Goal: Transaction & Acquisition: Purchase product/service

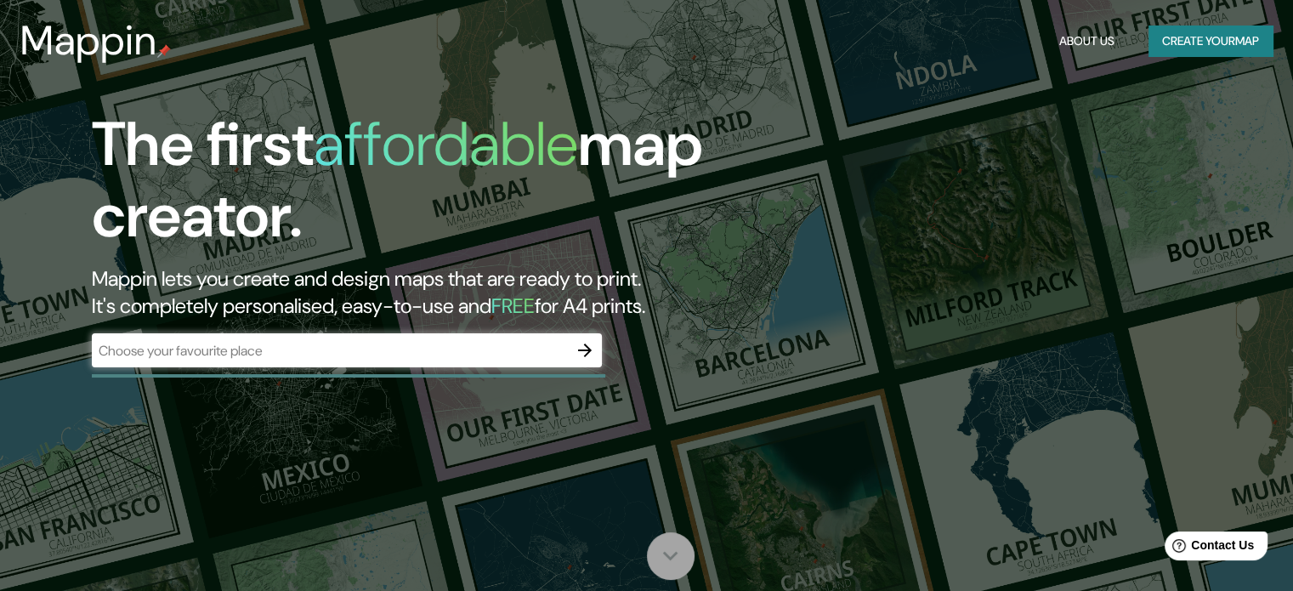
click at [671, 557] on icon at bounding box center [670, 556] width 15 height 9
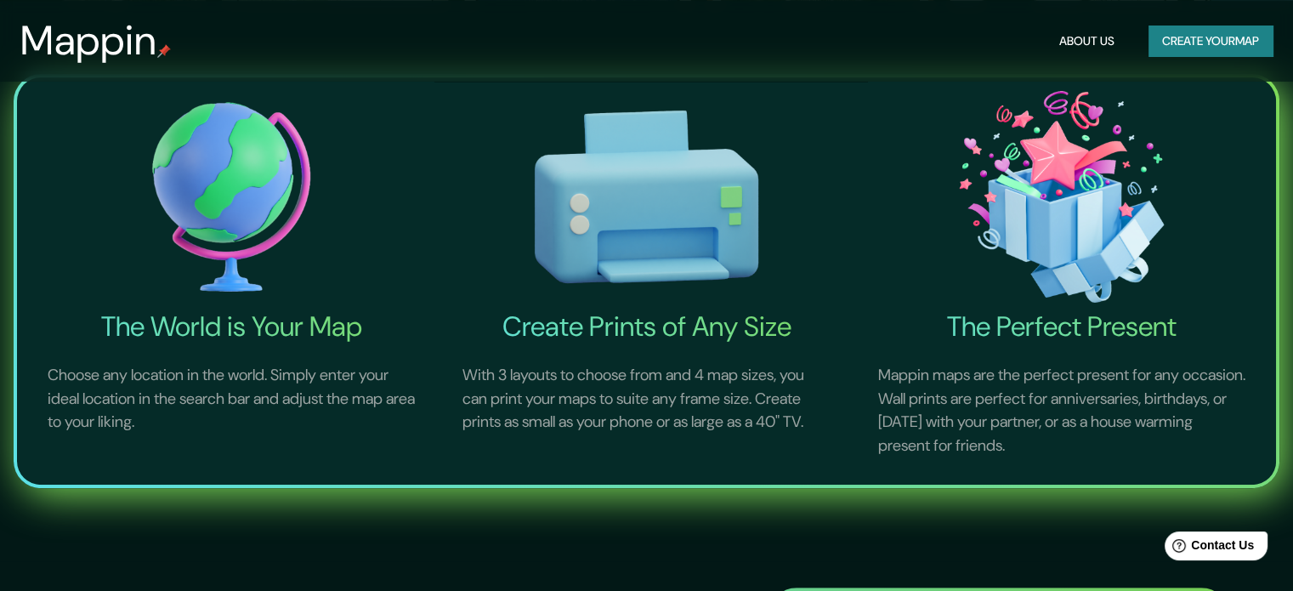
scroll to position [591, 0]
click at [1214, 47] on button "Create your map" at bounding box center [1210, 40] width 124 height 31
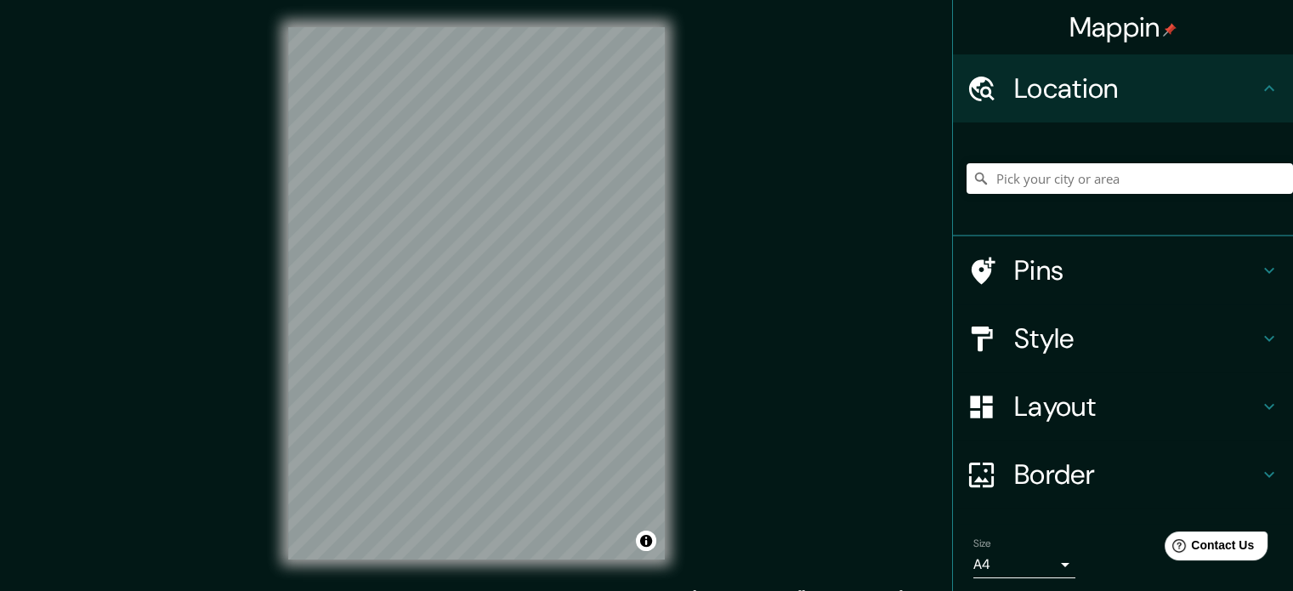
click at [670, 260] on div "© Mapbox © OpenStreetMap Improve this map" at bounding box center [476, 293] width 431 height 586
click at [731, 302] on div "Mappin Location Pins Style Layout Border Choose a border. Hint : you can make l…" at bounding box center [646, 307] width 1293 height 614
click at [678, 329] on div "© Mapbox © OpenStreetMap Improve this map" at bounding box center [476, 293] width 431 height 586
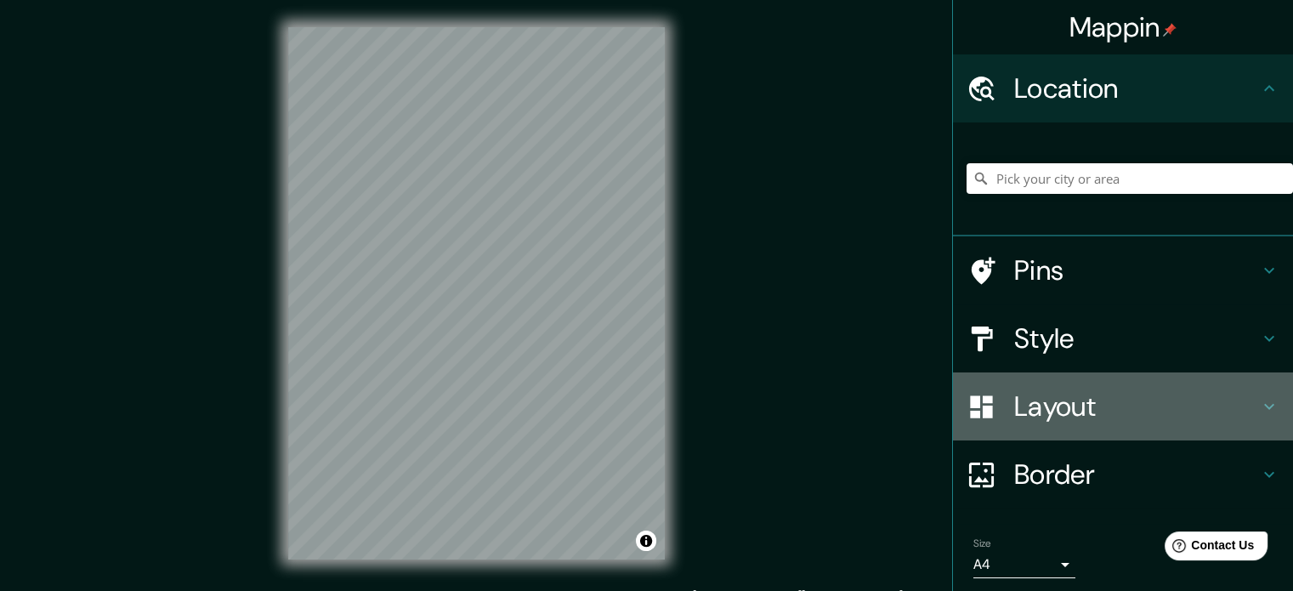
click at [1084, 401] on h4 "Layout" at bounding box center [1136, 406] width 245 height 34
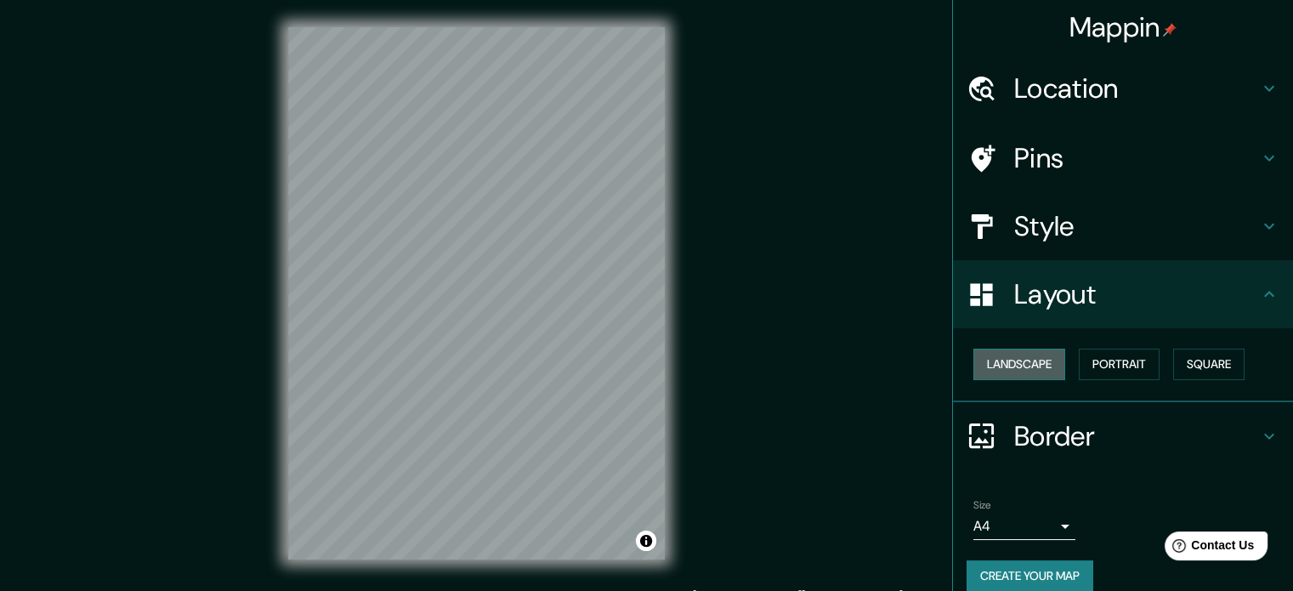
click at [1047, 371] on button "Landscape" at bounding box center [1019, 363] width 92 height 31
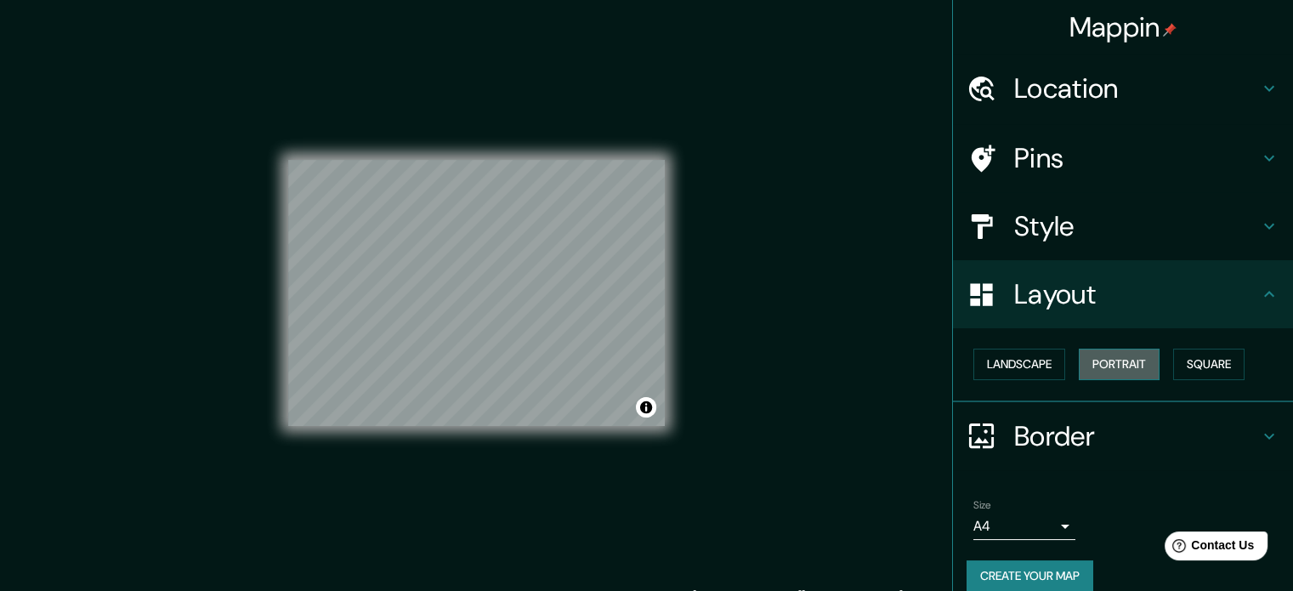
click at [1102, 357] on button "Portrait" at bounding box center [1118, 363] width 81 height 31
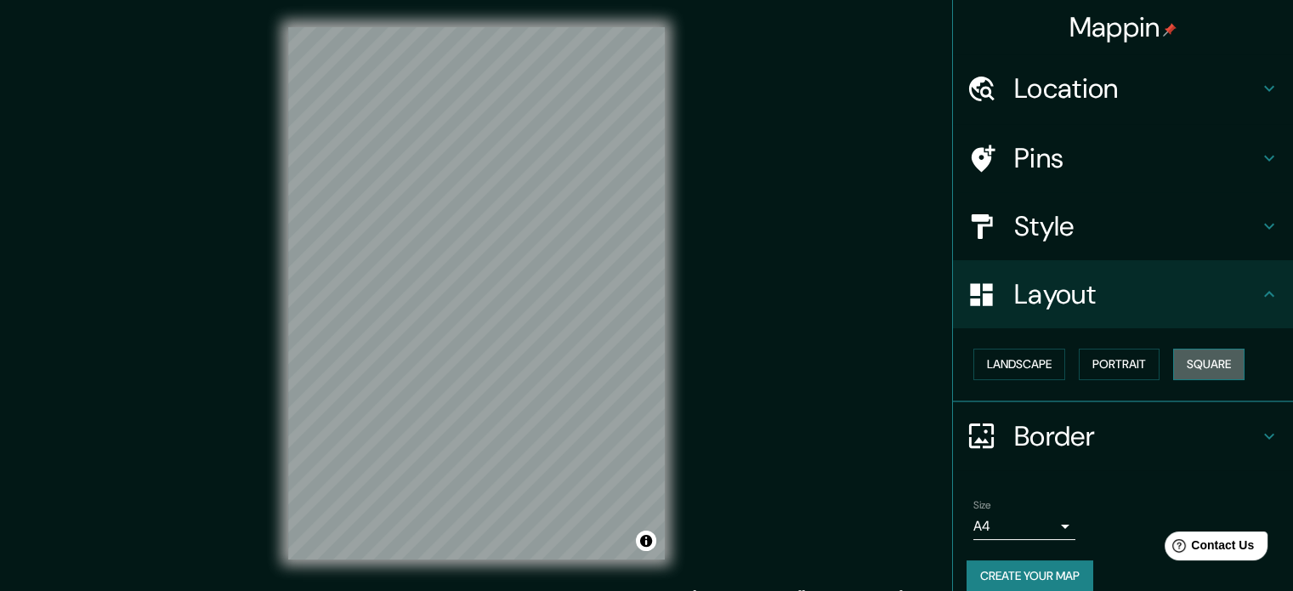
click at [1192, 362] on button "Square" at bounding box center [1208, 363] width 71 height 31
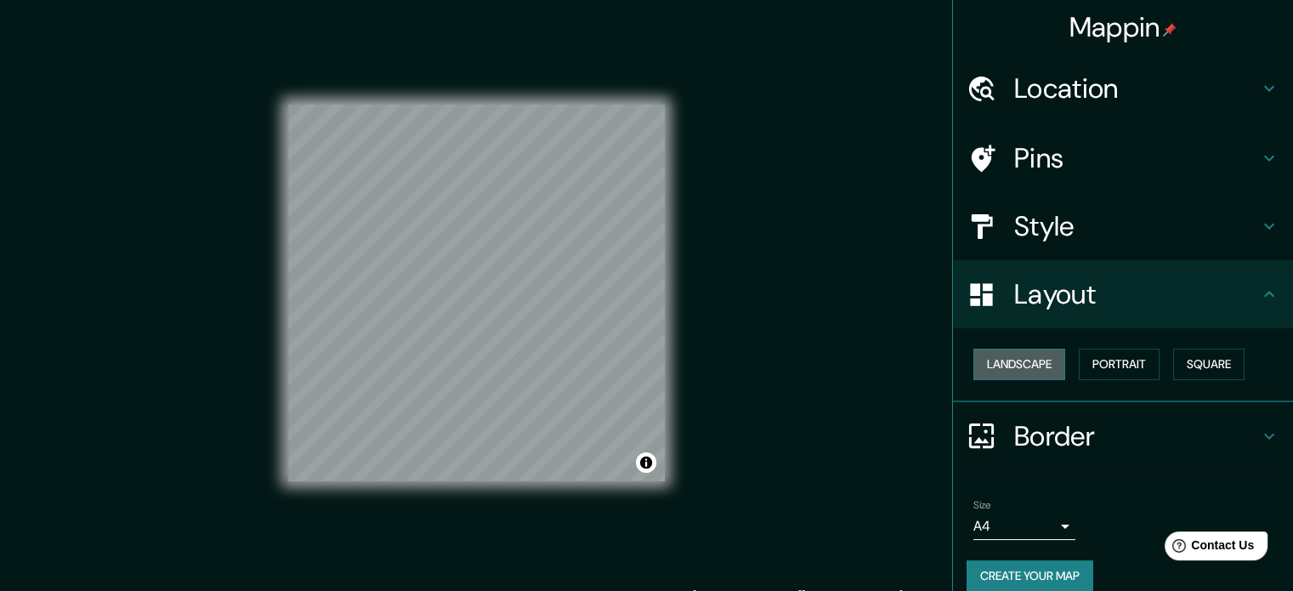
click at [1021, 364] on button "Landscape" at bounding box center [1019, 363] width 92 height 31
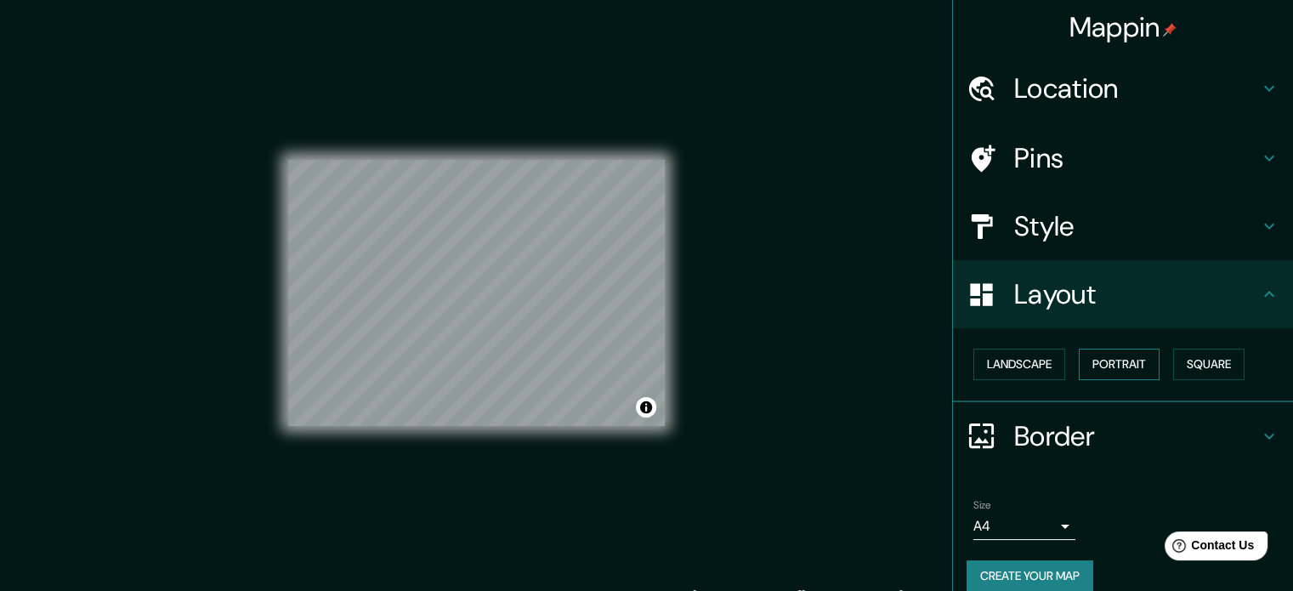
click at [1132, 361] on button "Portrait" at bounding box center [1118, 363] width 81 height 31
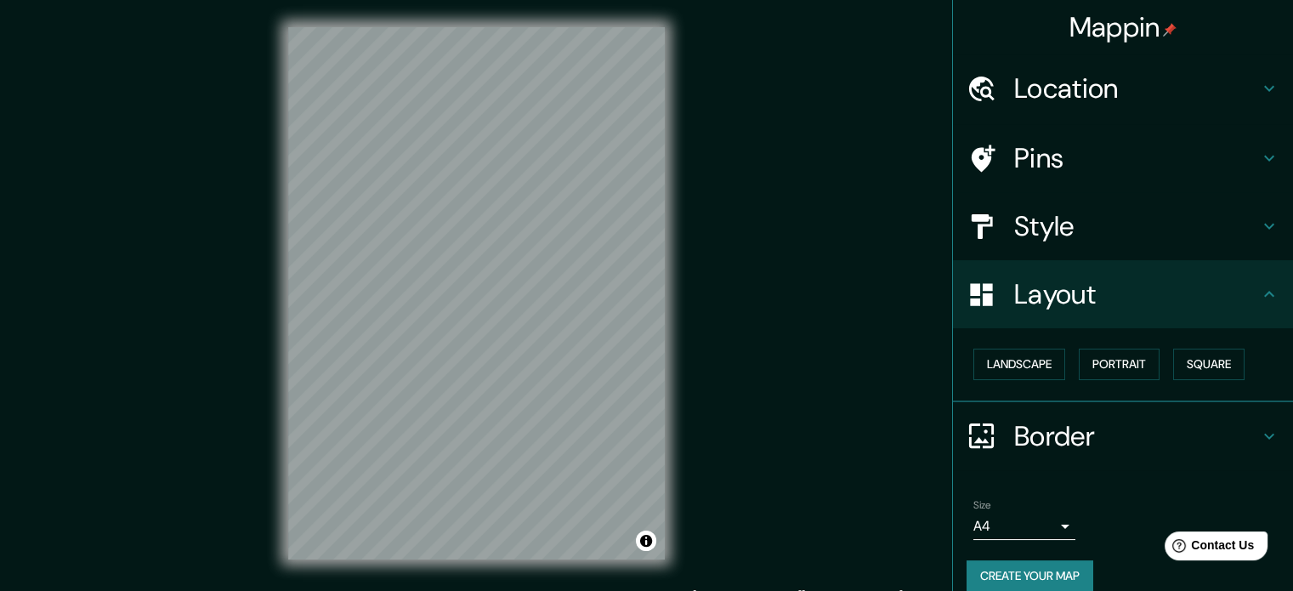
click at [1242, 428] on h4 "Border" at bounding box center [1136, 436] width 245 height 34
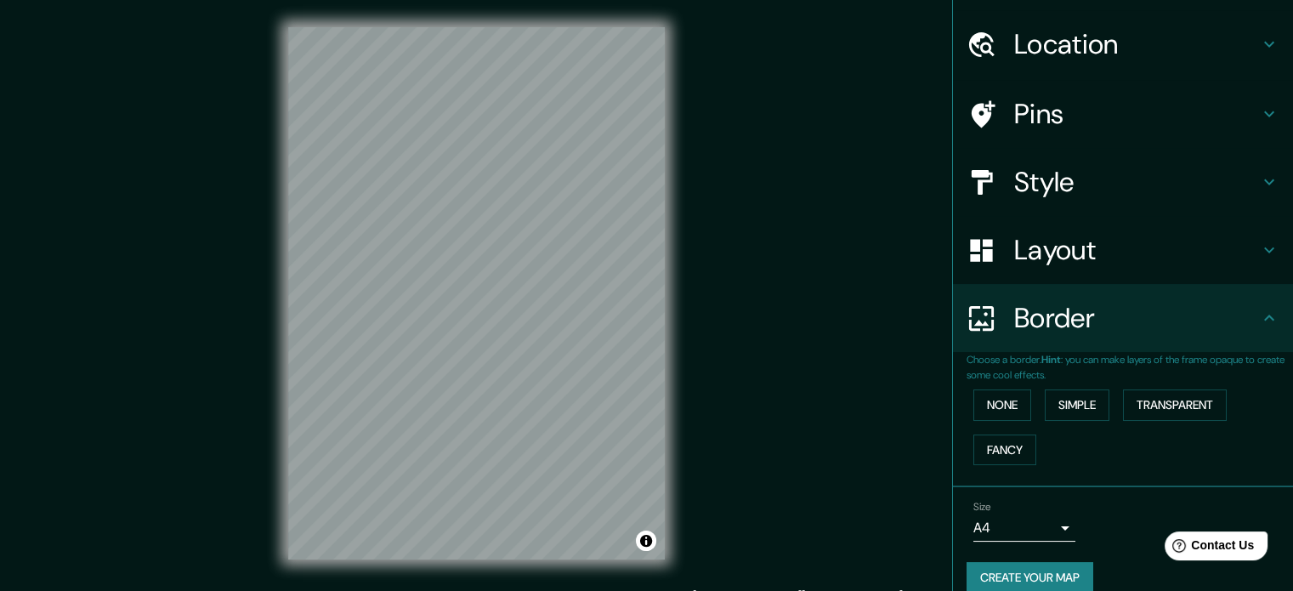
scroll to position [65, 0]
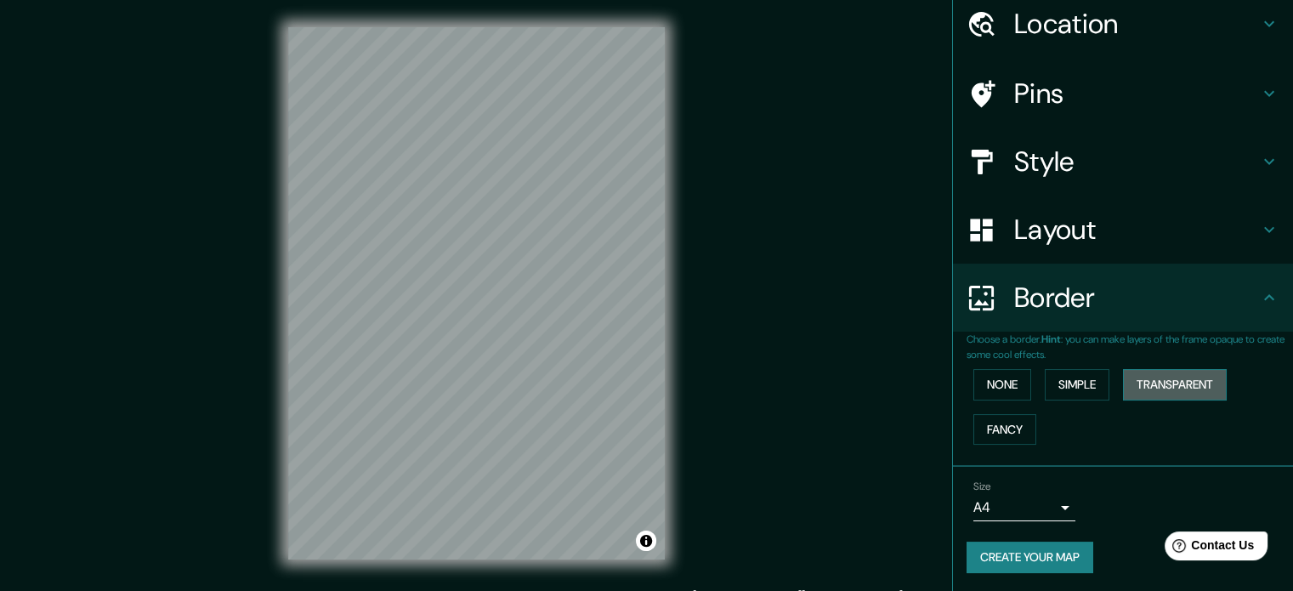
click at [1160, 382] on button "Transparent" at bounding box center [1175, 384] width 104 height 31
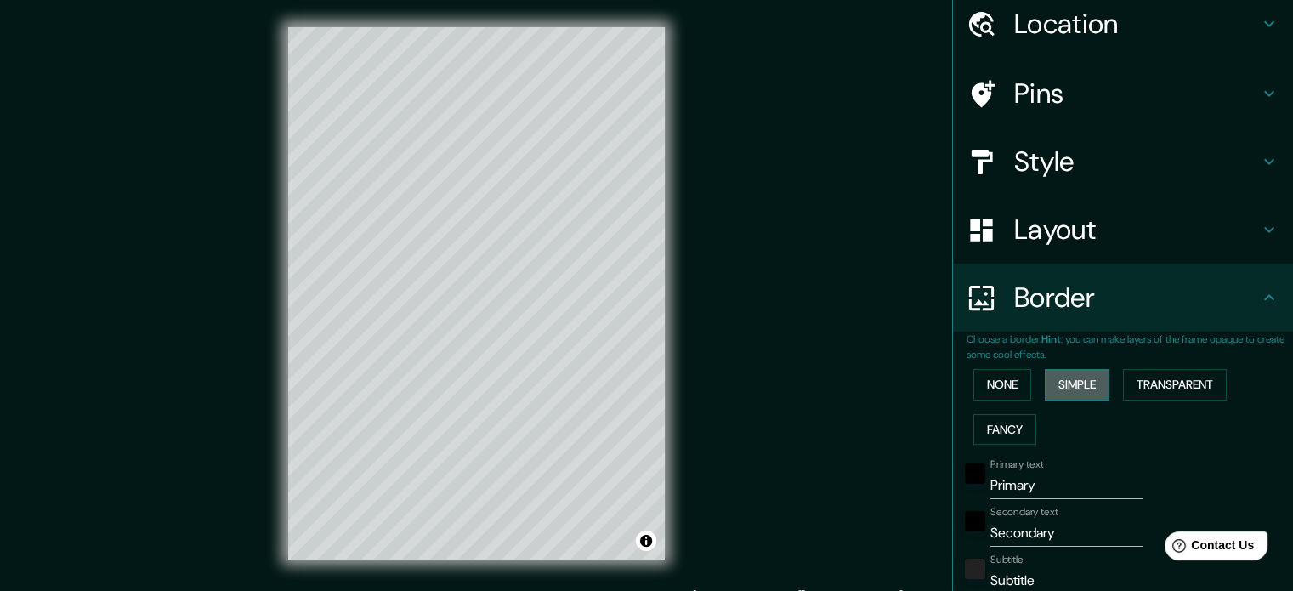
click at [1058, 382] on button "Simple" at bounding box center [1076, 384] width 65 height 31
click at [999, 422] on button "Fancy" at bounding box center [1004, 429] width 63 height 31
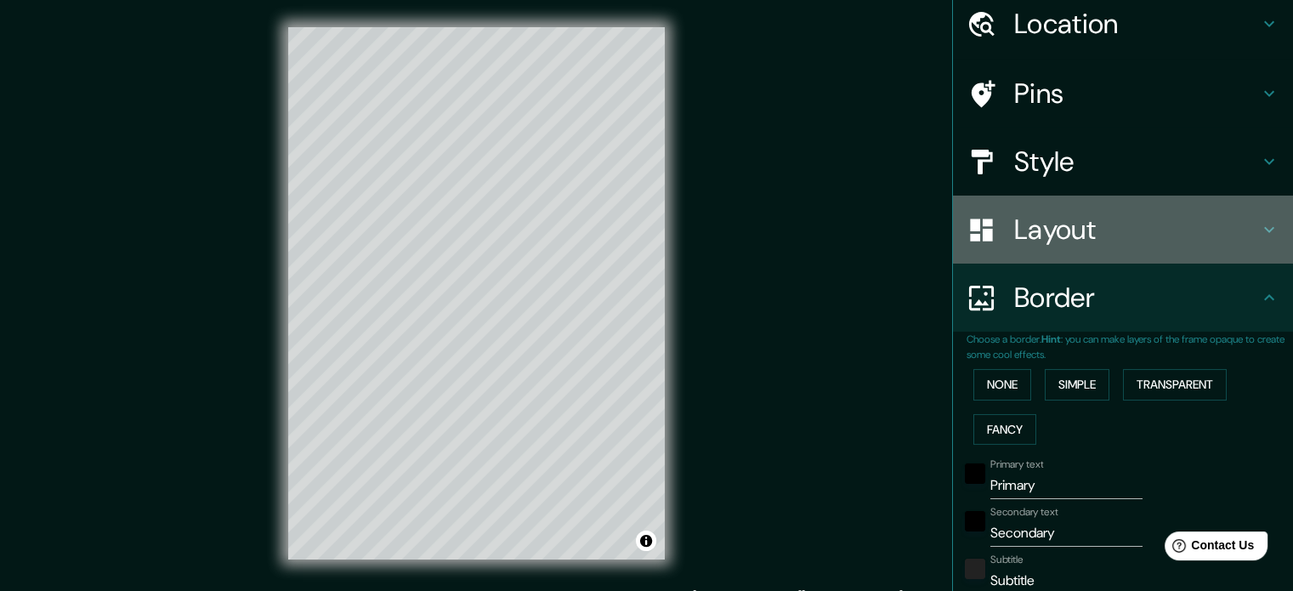
click at [1192, 218] on h4 "Layout" at bounding box center [1136, 229] width 245 height 34
type input "177"
type input "35"
type input "18"
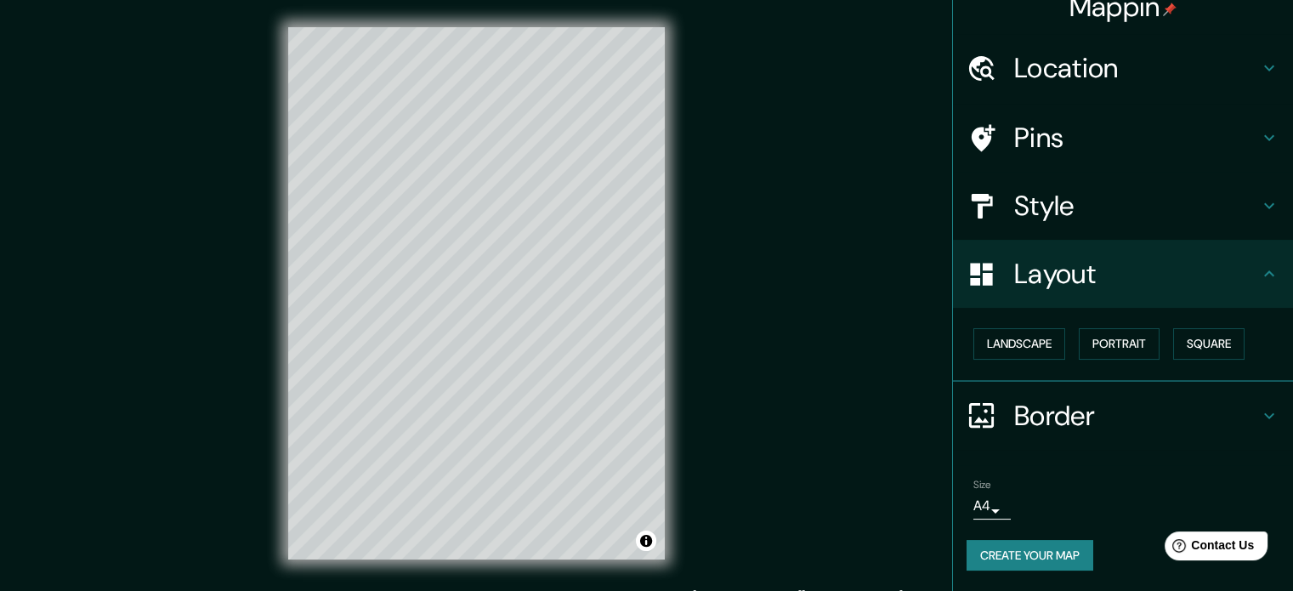
scroll to position [19, 0]
click at [1188, 224] on div "Style" at bounding box center [1123, 207] width 340 height 68
type input "177"
type input "35"
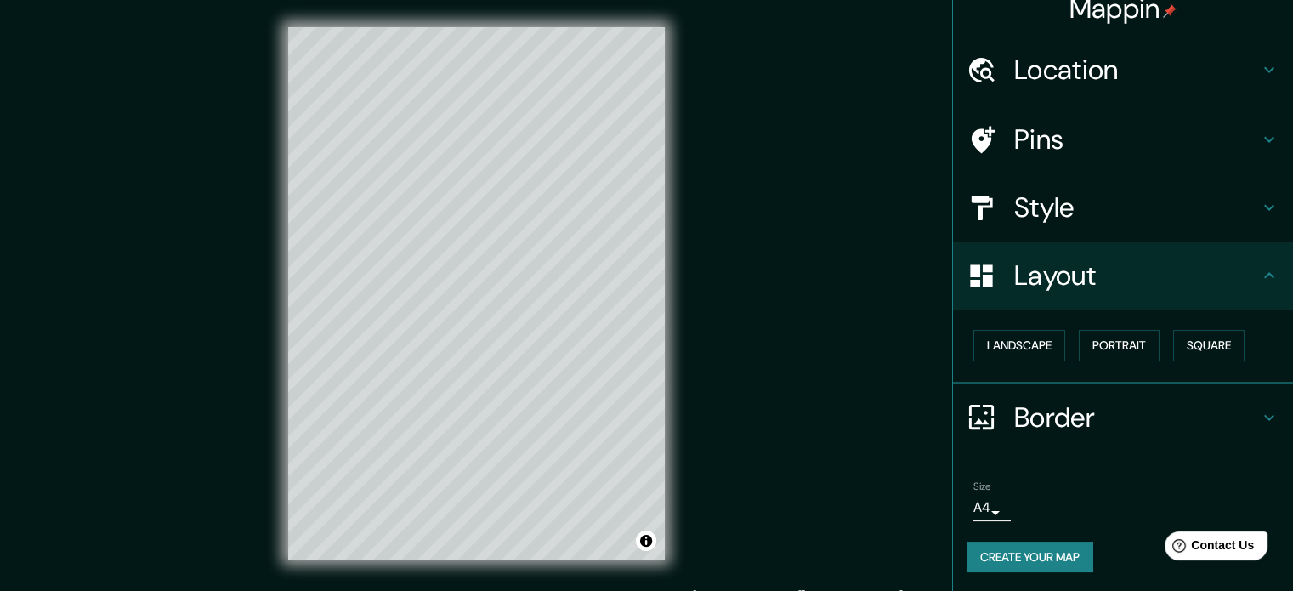
type input "18"
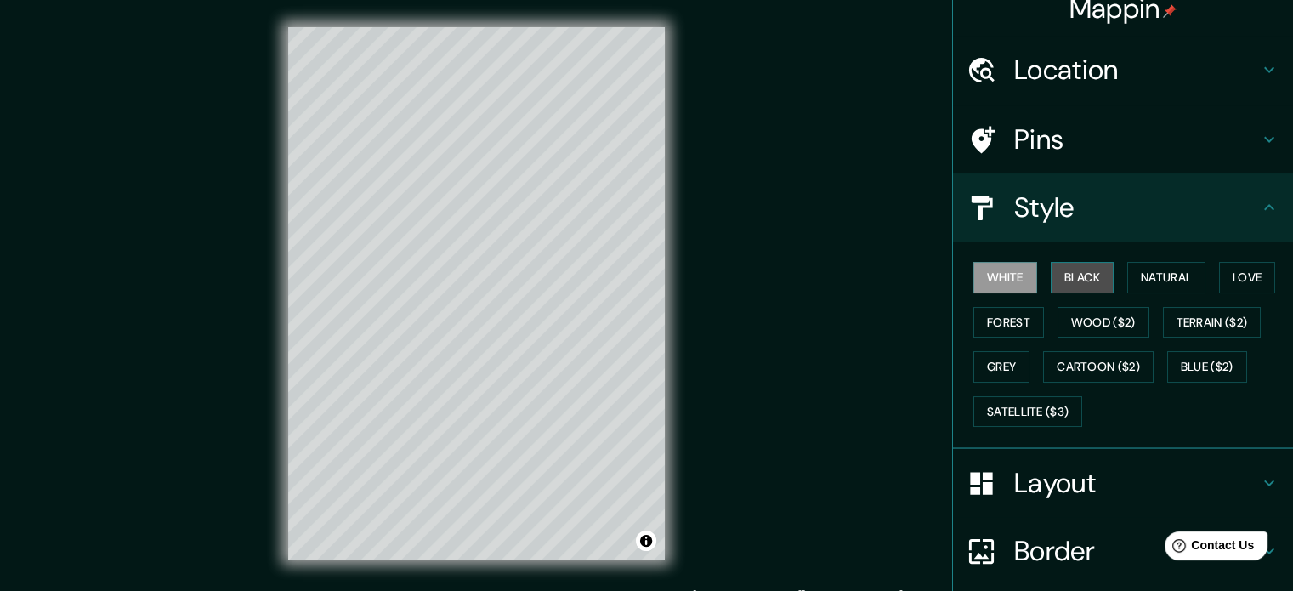
click at [1084, 272] on button "Black" at bounding box center [1082, 277] width 64 height 31
click at [1134, 277] on button "Natural" at bounding box center [1166, 277] width 78 height 31
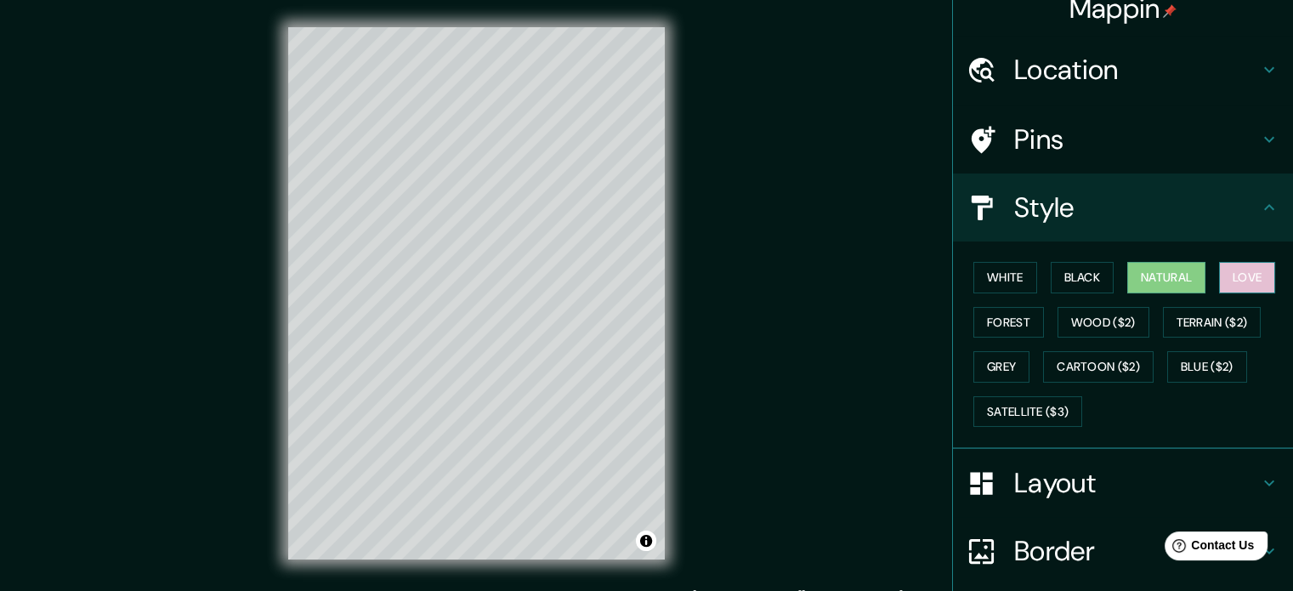
click at [1242, 278] on button "Love" at bounding box center [1247, 277] width 56 height 31
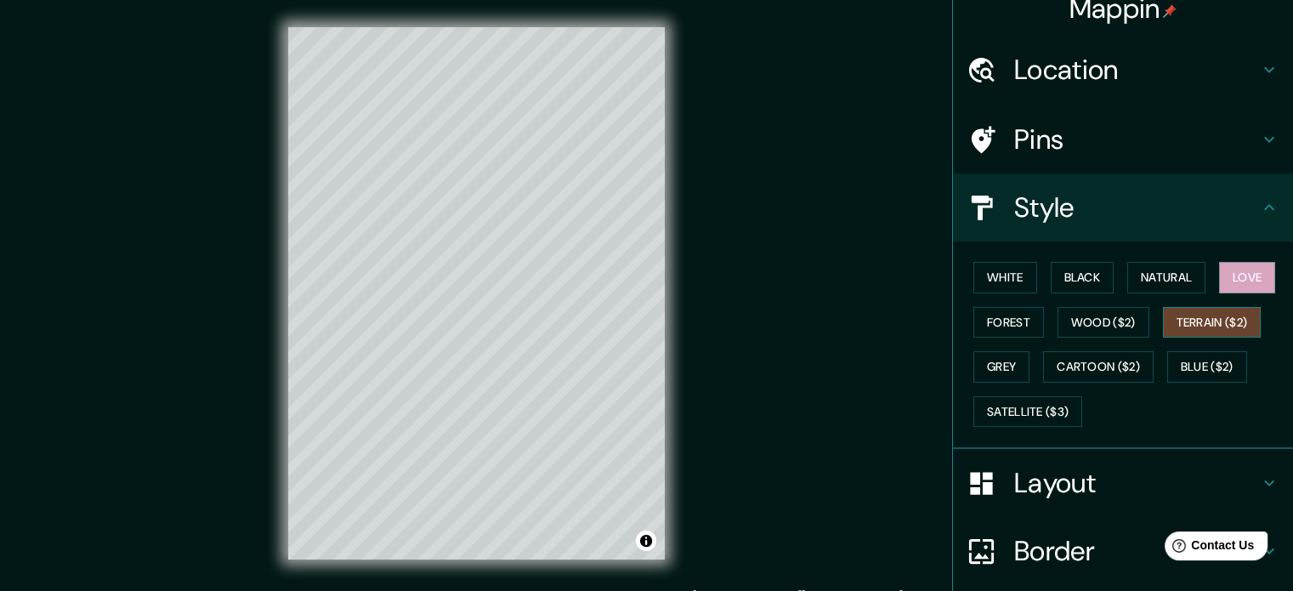
click at [1209, 324] on button "Terrain ($2)" at bounding box center [1212, 322] width 99 height 31
click at [1210, 363] on button "Blue ($2)" at bounding box center [1207, 366] width 80 height 31
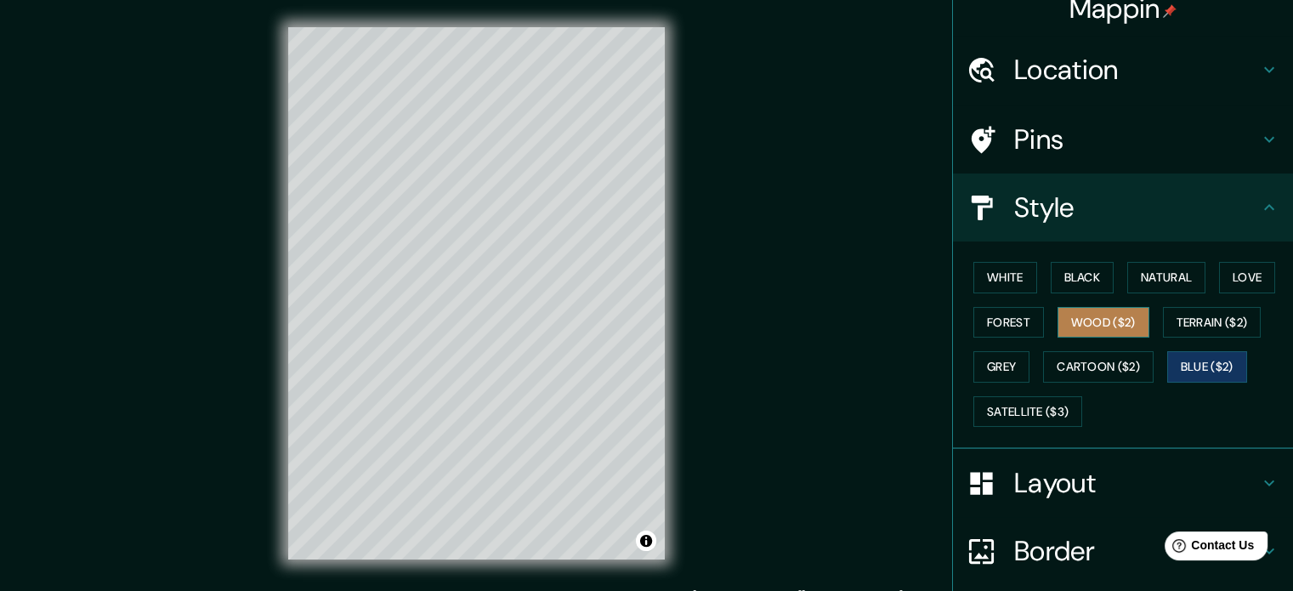
click at [1093, 325] on button "Wood ($2)" at bounding box center [1103, 322] width 92 height 31
click at [442, 14] on div "© Mapbox © OpenStreetMap Improve this map" at bounding box center [476, 293] width 431 height 586
drag, startPoint x: 542, startPoint y: 258, endPoint x: 500, endPoint y: 347, distance: 98.8
click at [503, 331] on div at bounding box center [510, 325] width 14 height 14
click at [501, 348] on div at bounding box center [501, 351] width 14 height 14
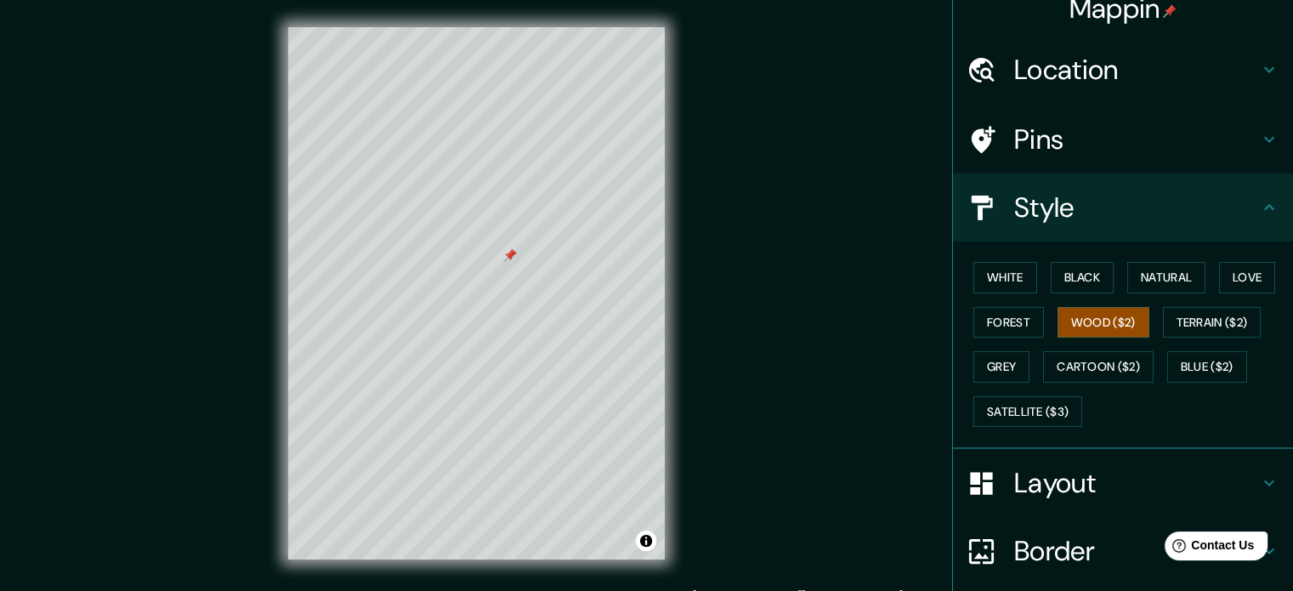
click at [510, 260] on div at bounding box center [510, 255] width 14 height 14
click at [1005, 315] on button "Forest" at bounding box center [1008, 322] width 71 height 31
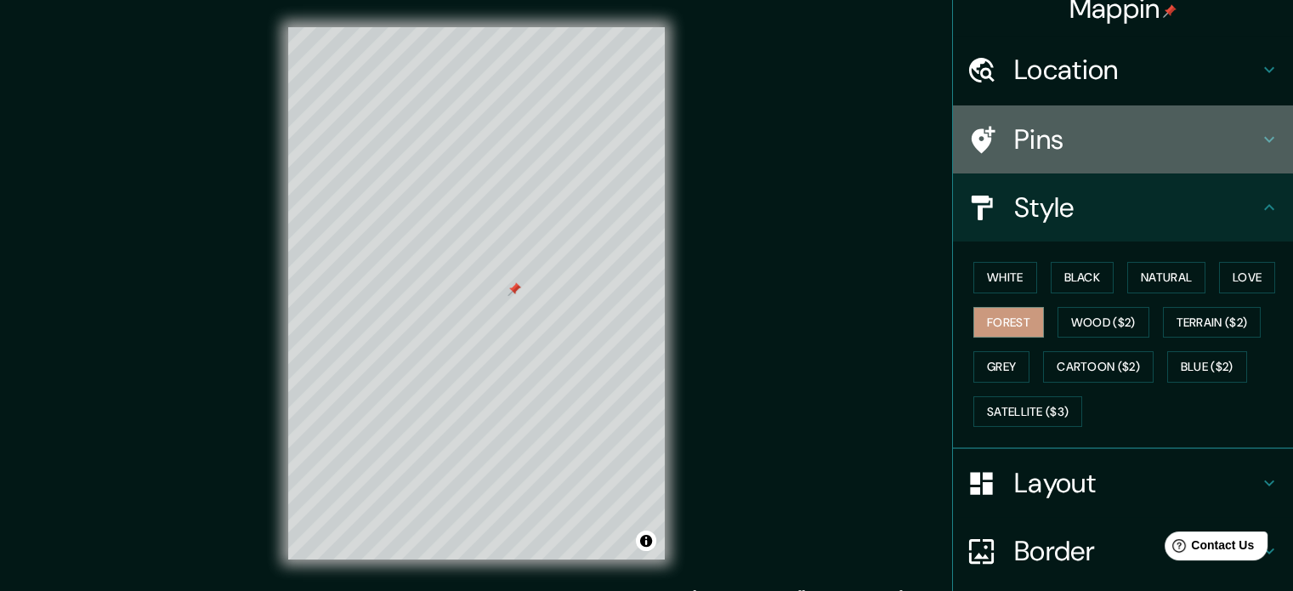
click at [1242, 133] on h4 "Pins" at bounding box center [1136, 139] width 245 height 34
type input "177"
type input "35"
type input "18"
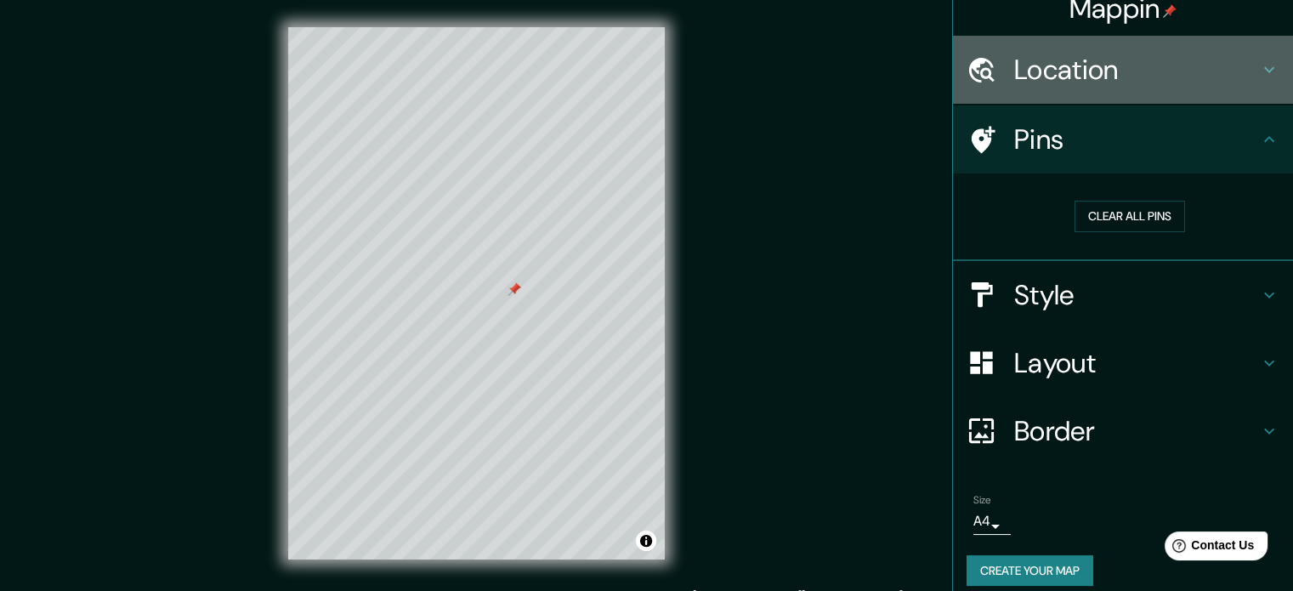
click at [1222, 89] on div "Location" at bounding box center [1123, 70] width 340 height 68
type input "177"
type input "35"
type input "18"
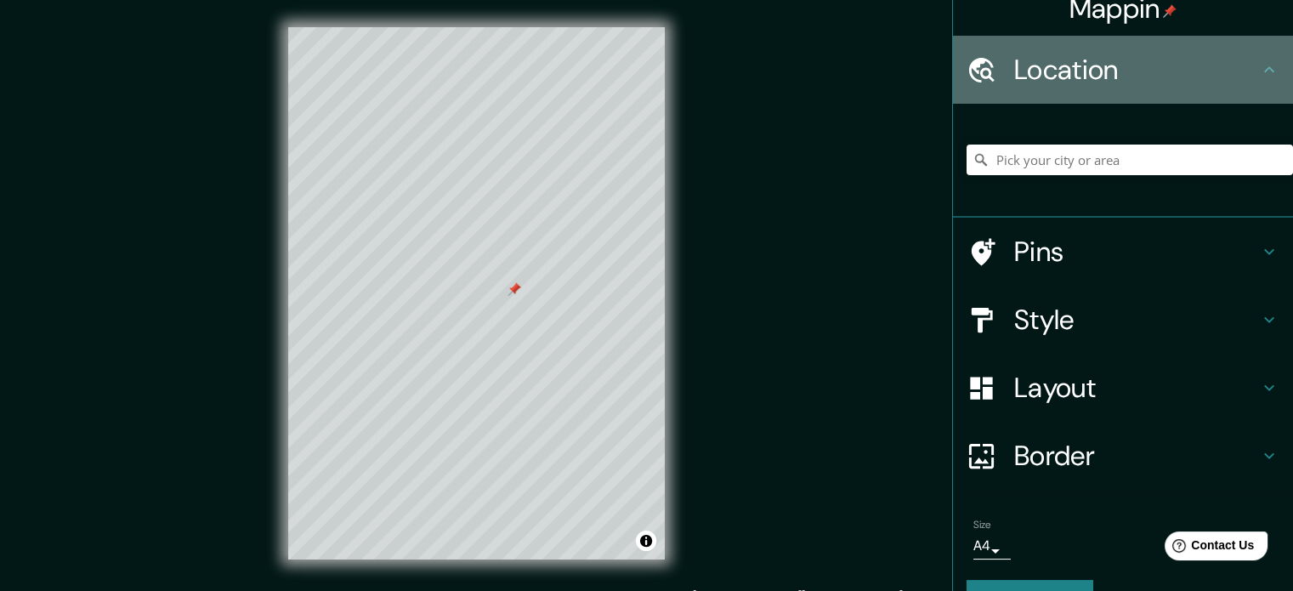
click at [1222, 89] on div "Location" at bounding box center [1123, 70] width 340 height 68
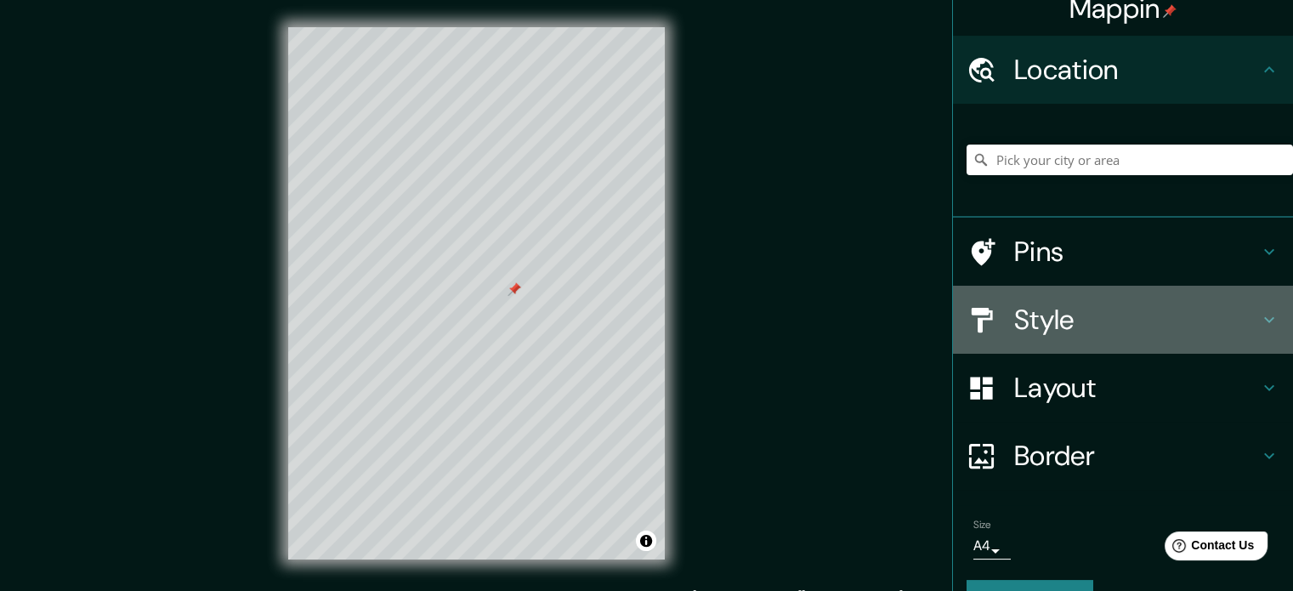
click at [1215, 321] on h4 "Style" at bounding box center [1136, 320] width 245 height 34
type input "177"
type input "35"
type input "18"
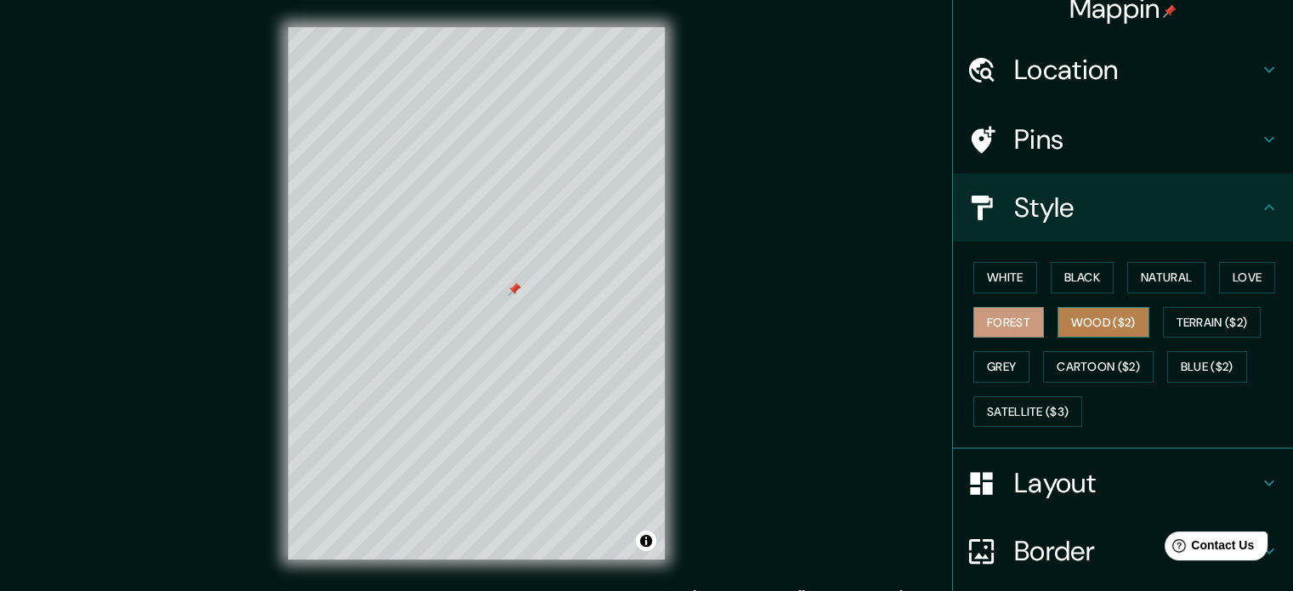
click at [1129, 324] on button "Wood ($2)" at bounding box center [1103, 322] width 92 height 31
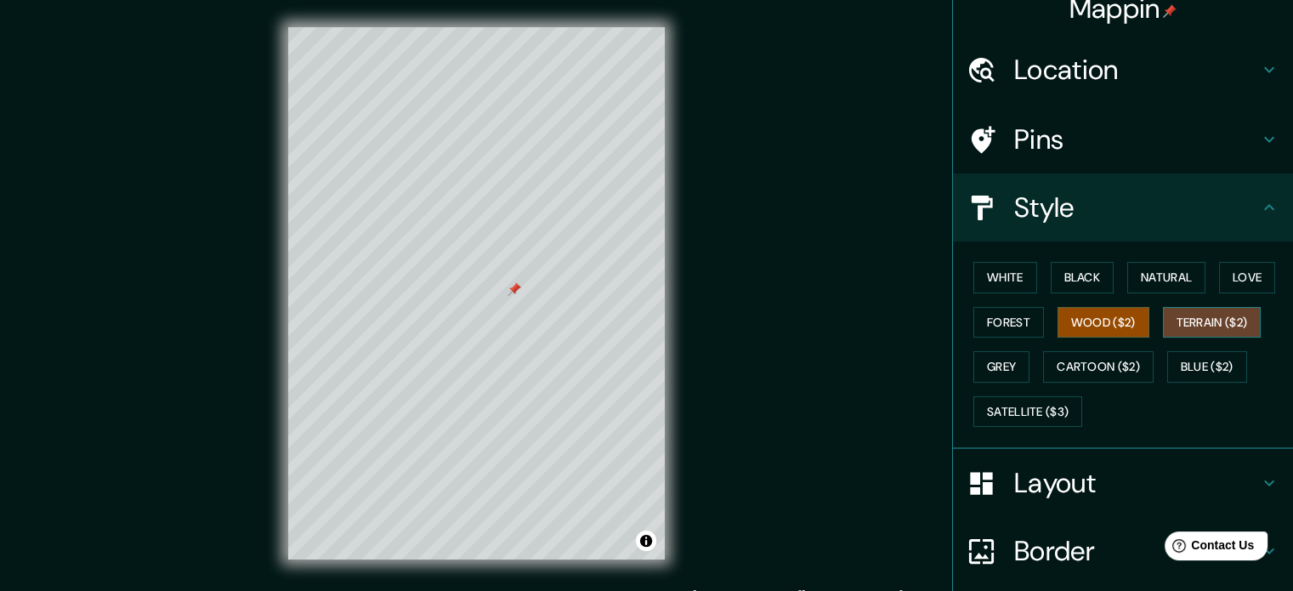
click at [1183, 322] on button "Terrain ($2)" at bounding box center [1212, 322] width 99 height 31
click at [982, 366] on button "Grey" at bounding box center [1001, 366] width 56 height 31
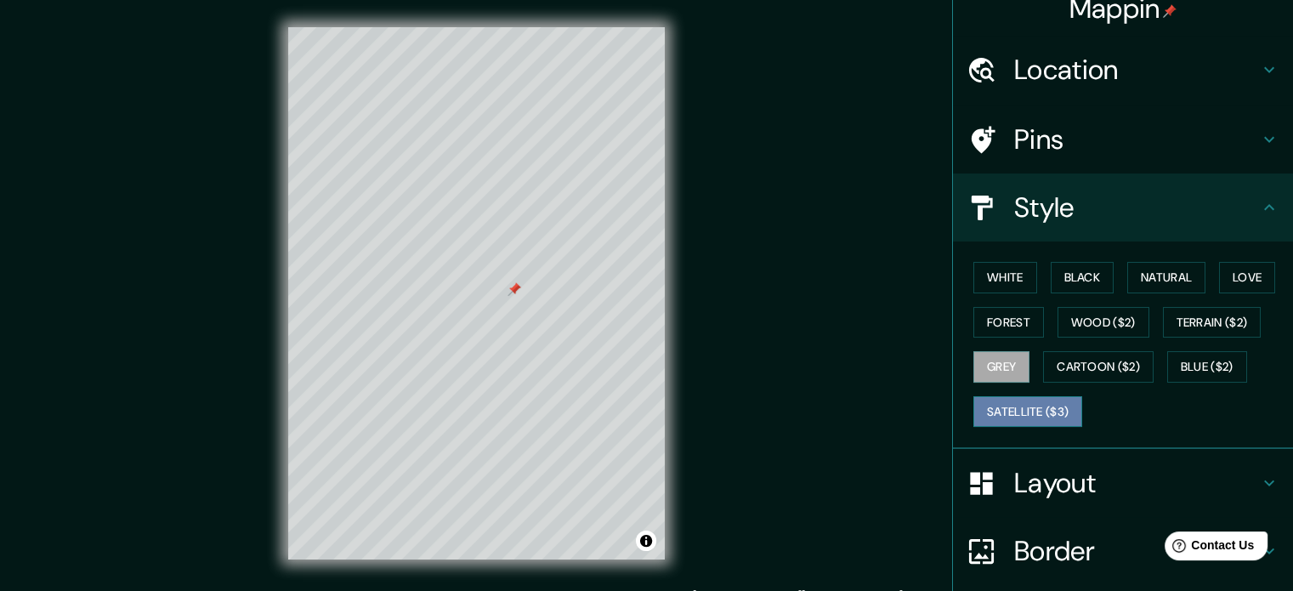
click at [993, 405] on button "Satellite ($3)" at bounding box center [1027, 411] width 109 height 31
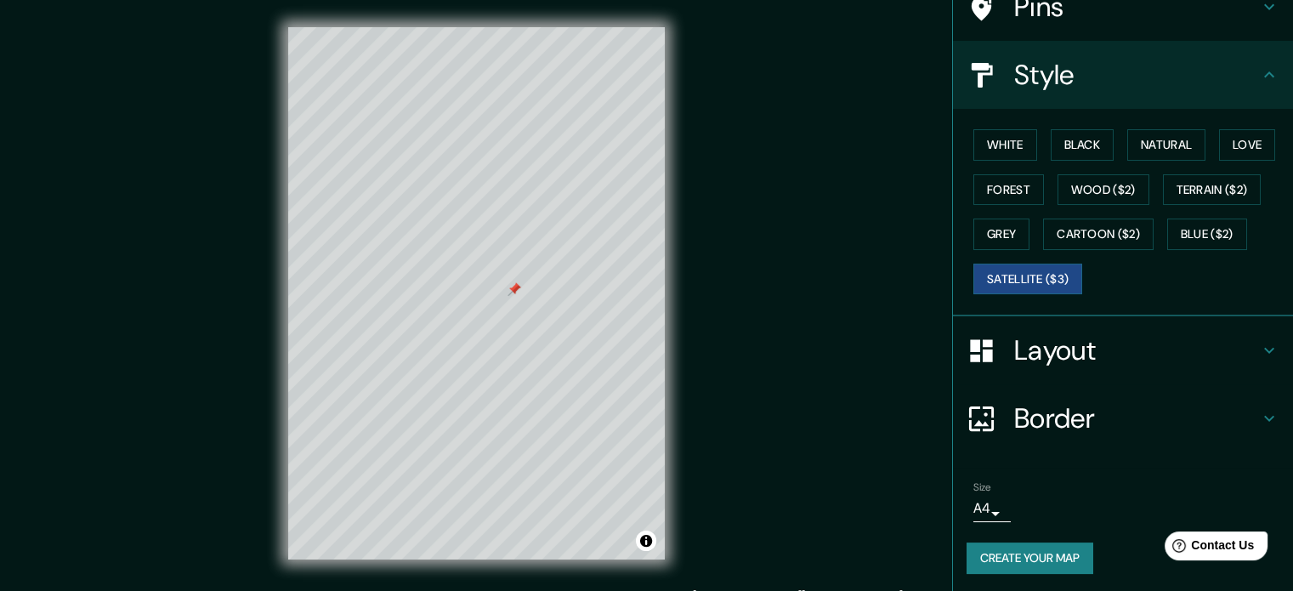
click at [1078, 403] on h4 "Border" at bounding box center [1136, 418] width 245 height 34
type input "177"
type input "35"
type input "18"
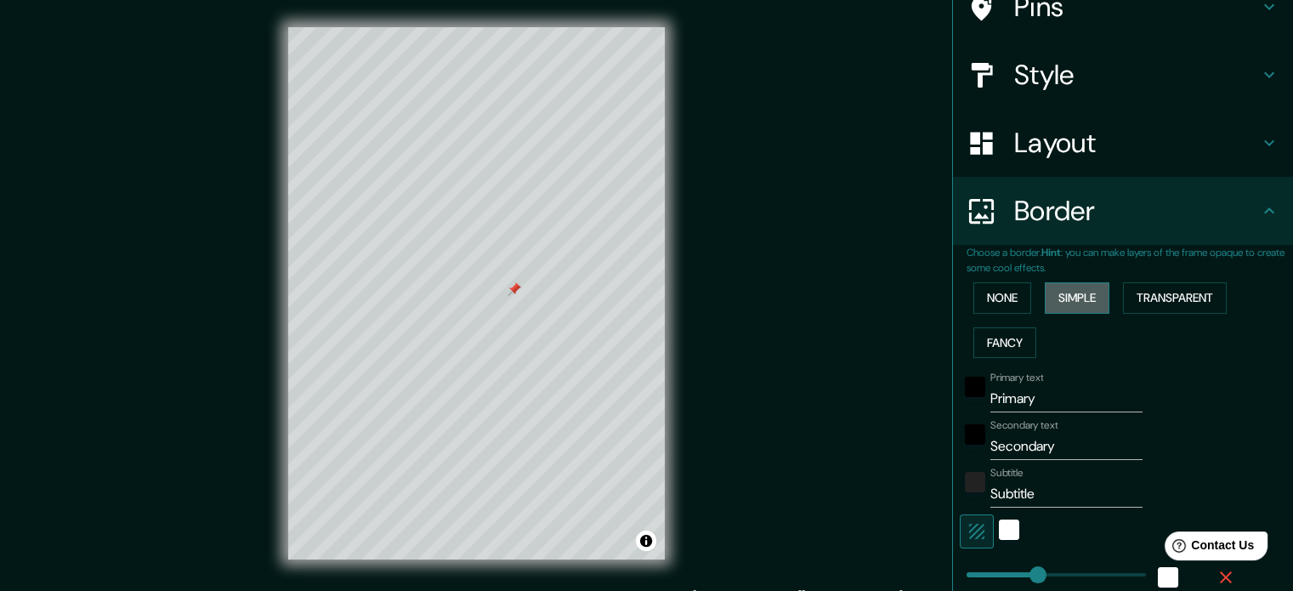
click at [1064, 296] on button "Simple" at bounding box center [1076, 297] width 65 height 31
click at [1143, 304] on button "Transparent" at bounding box center [1175, 297] width 104 height 31
click at [1000, 342] on button "Fancy" at bounding box center [1004, 342] width 63 height 31
click at [989, 308] on button "None" at bounding box center [1002, 297] width 58 height 31
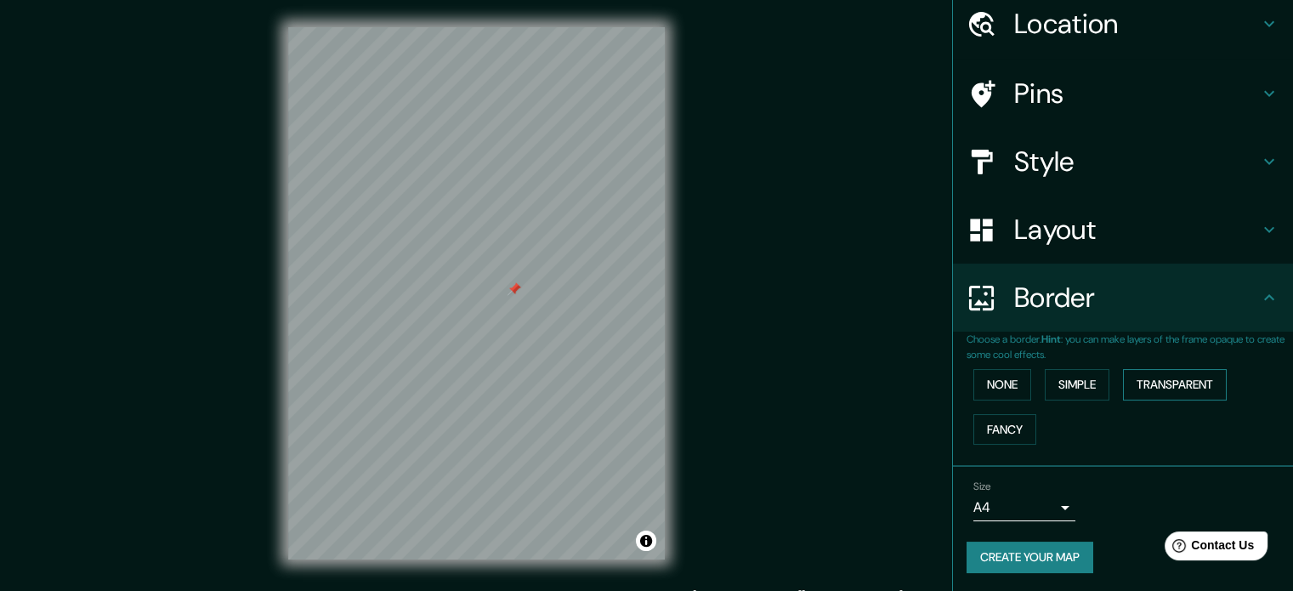
click at [1169, 380] on button "Transparent" at bounding box center [1175, 384] width 104 height 31
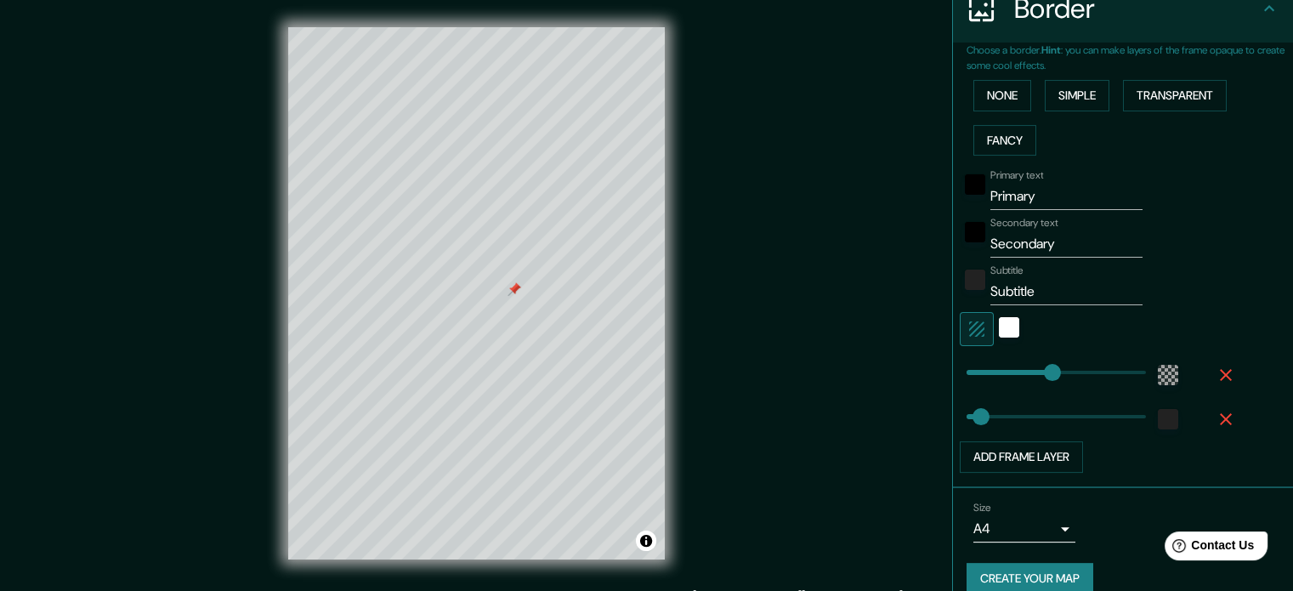
scroll to position [354, 0]
click at [999, 328] on div "white" at bounding box center [1009, 327] width 20 height 20
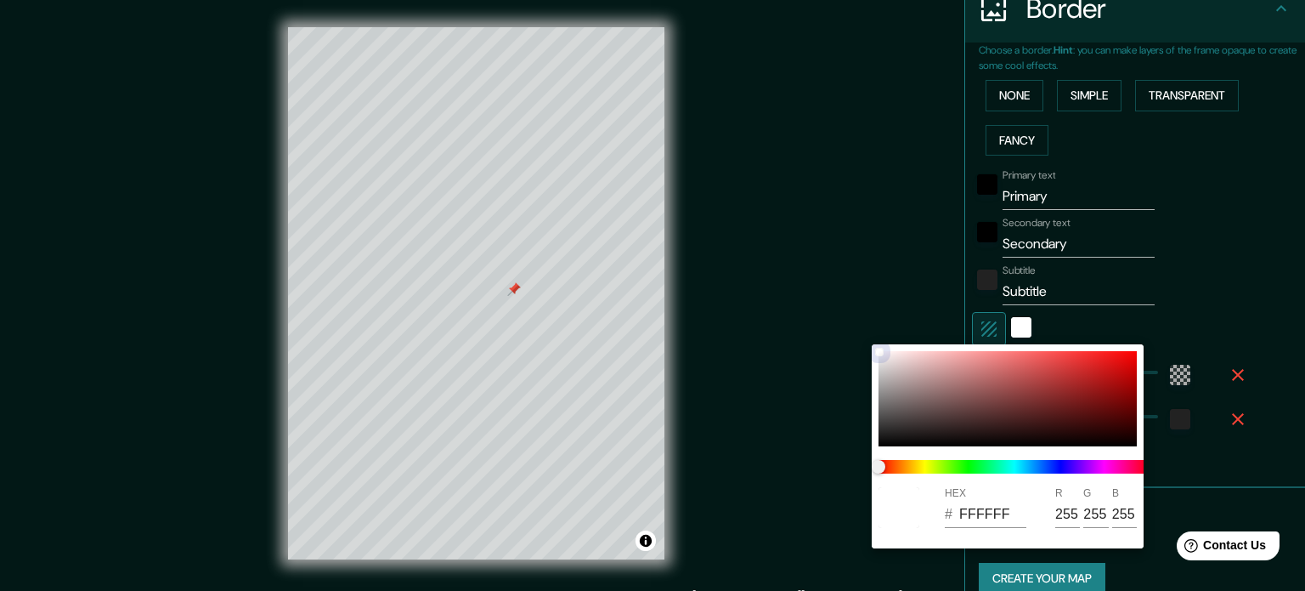
type input "213"
type input "35"
type input "F6F2F2"
type input "246"
type input "242"
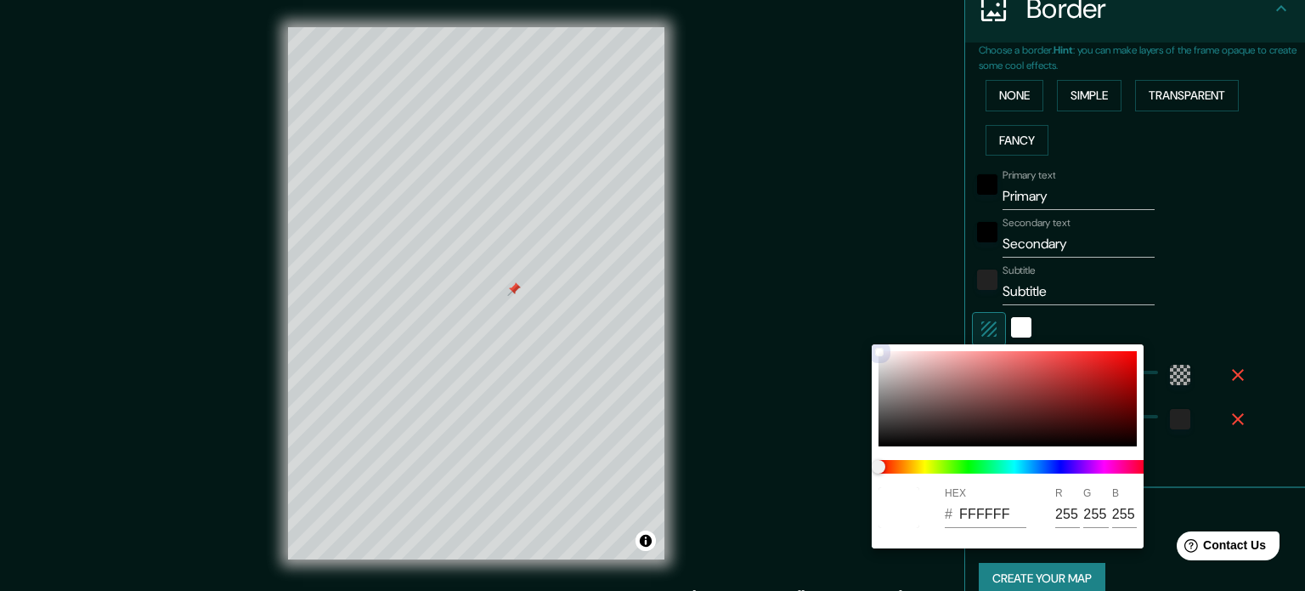
type input "242"
drag, startPoint x: 884, startPoint y: 353, endPoint x: 869, endPoint y: 441, distance: 89.6
click at [869, 441] on div "HEX # F6F2F2 R 246 G 242 B 242" at bounding box center [652, 295] width 1305 height 591
type input "213"
type input "35"
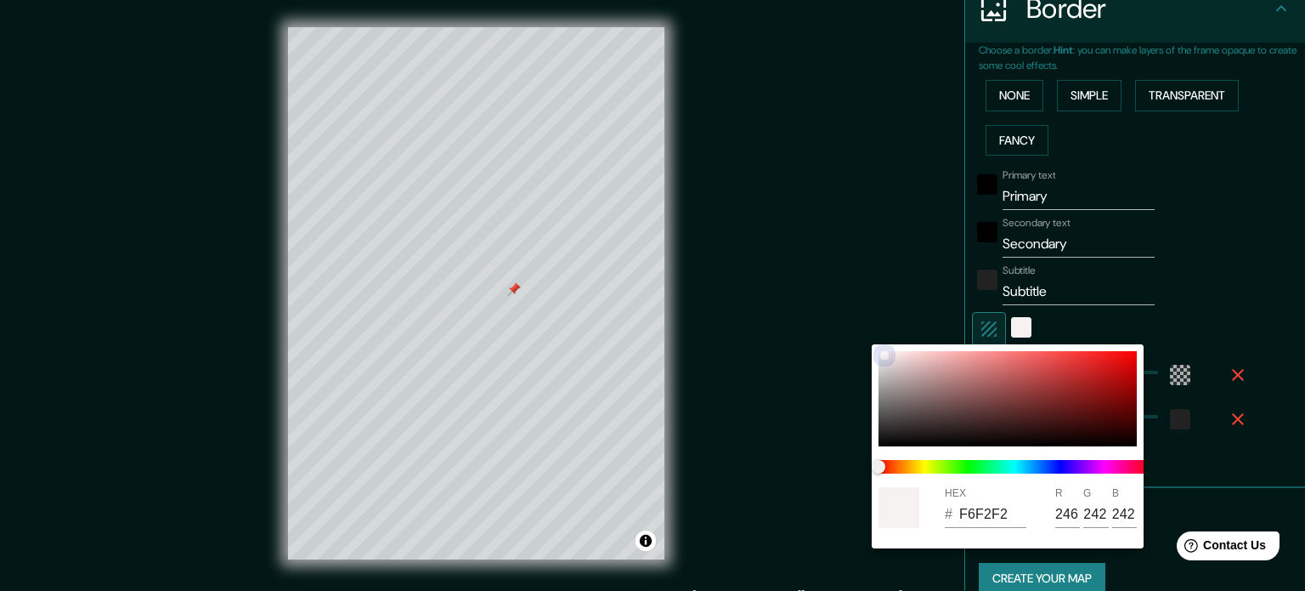
type input "EFEBEB"
type input "239"
type input "235"
drag, startPoint x: 883, startPoint y: 356, endPoint x: 875, endPoint y: 444, distance: 88.7
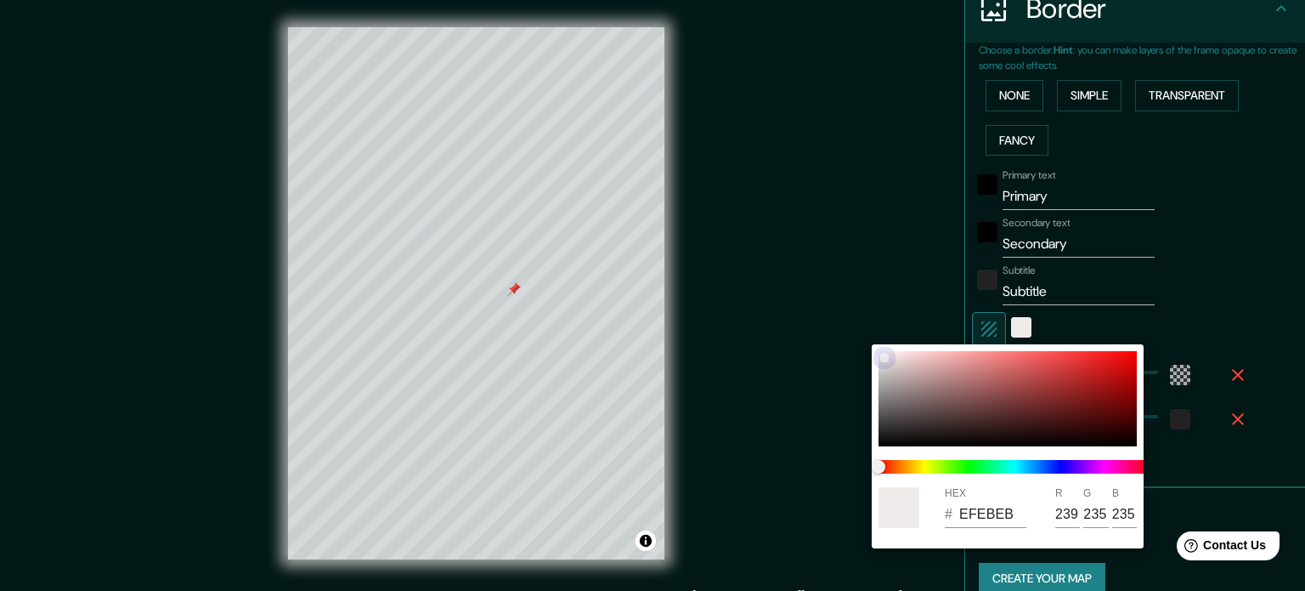
click at [875, 444] on div "HEX # EFEBEB R 239 G 235 B 235" at bounding box center [1008, 446] width 272 height 204
click at [884, 424] on div at bounding box center [1008, 398] width 258 height 95
type input "213"
type input "35"
type input "393838"
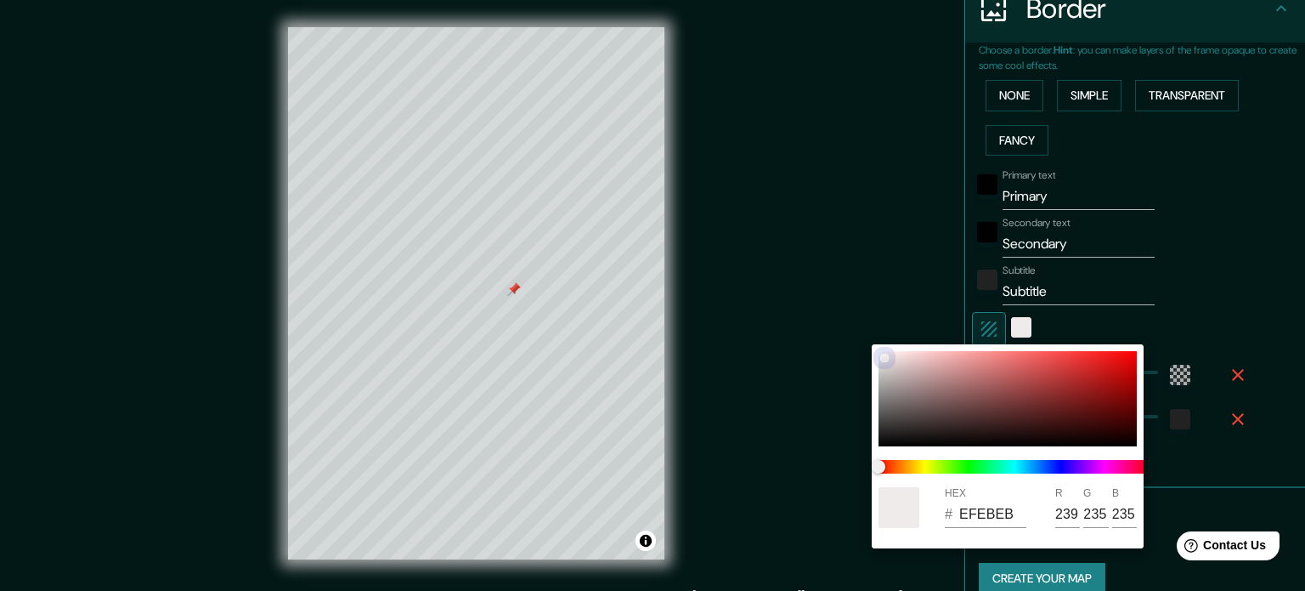
type input "57"
type input "56"
click at [884, 404] on div at bounding box center [1008, 398] width 258 height 95
type input "213"
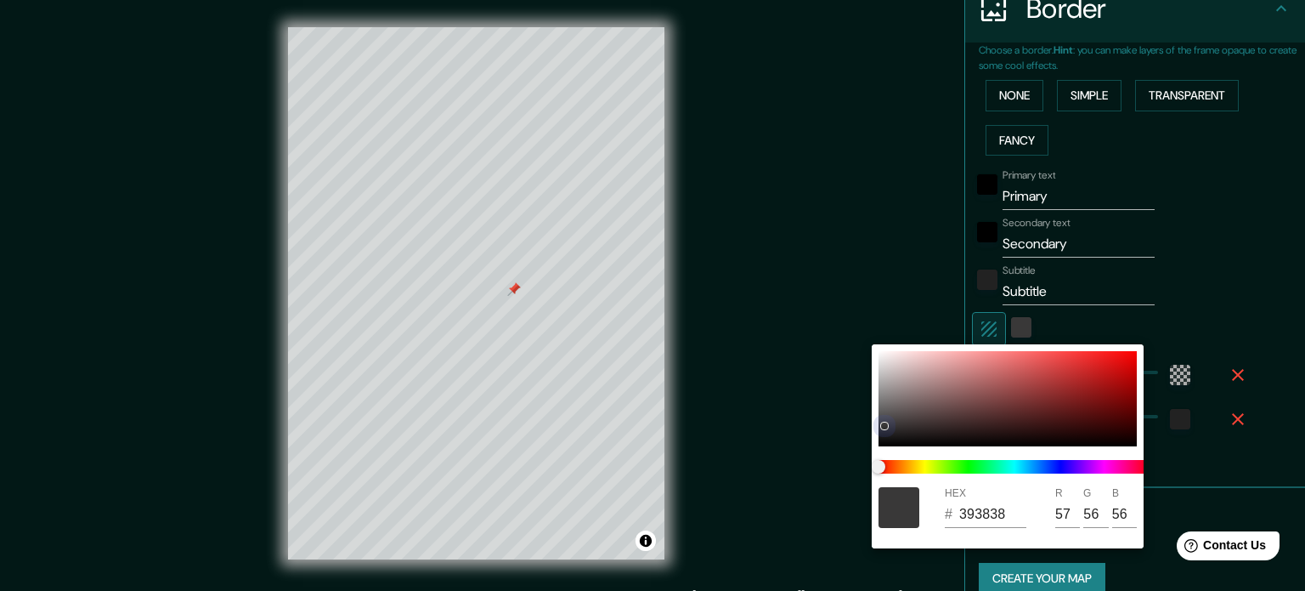
type input "35"
type input "716E6E"
type input "113"
type input "110"
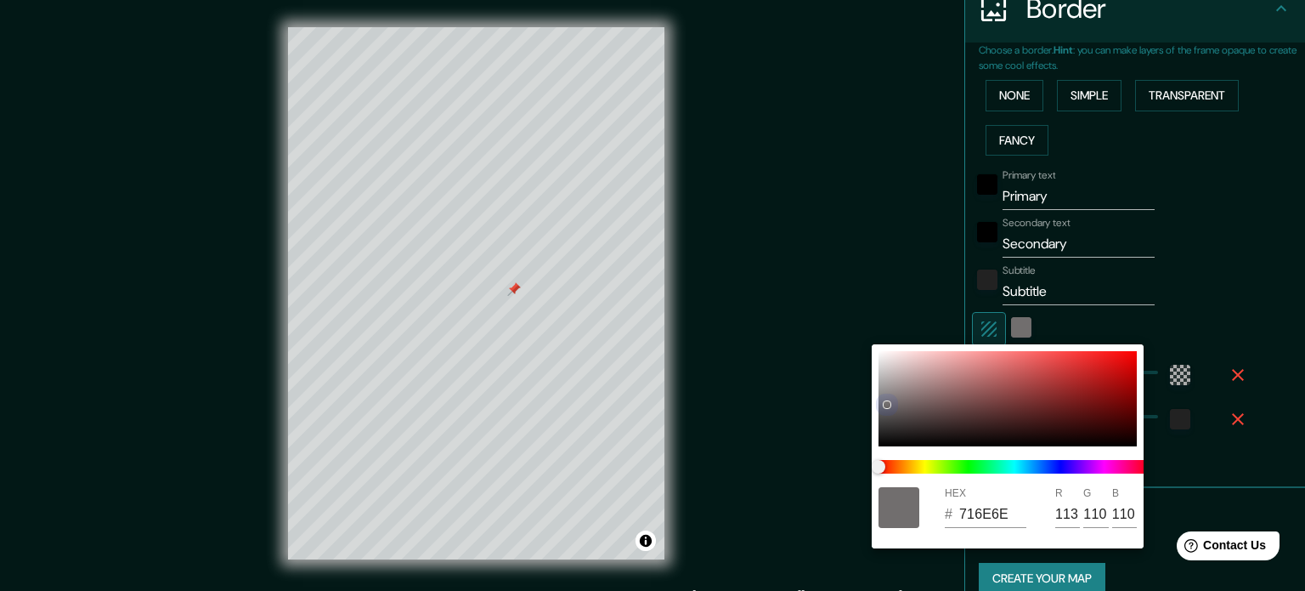
type input "213"
type input "35"
type input "606060"
type input "96"
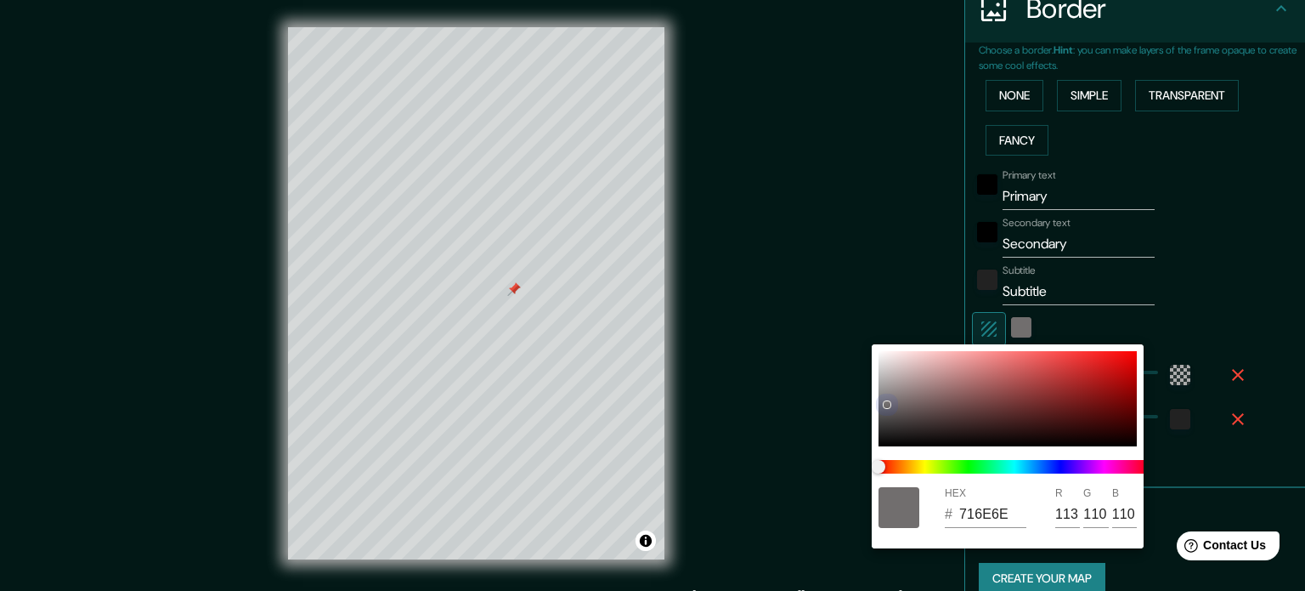
type input "96"
type input "213"
type input "35"
type input "5C5C5C"
type input "92"
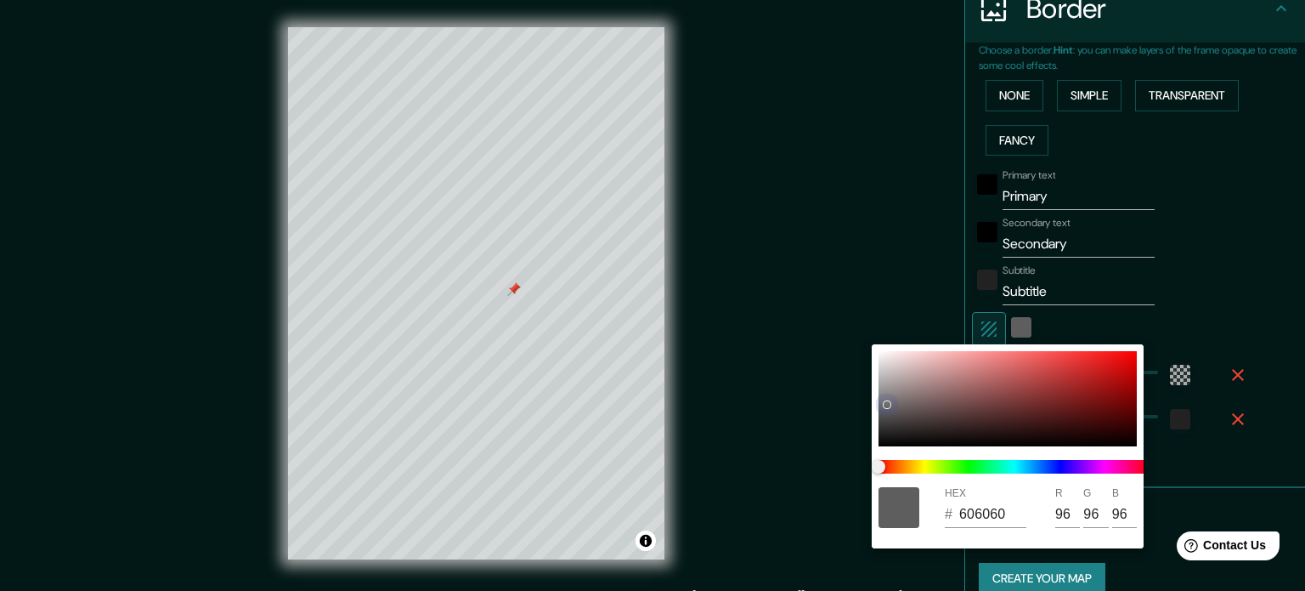
type input "92"
drag, startPoint x: 884, startPoint y: 404, endPoint x: 874, endPoint y: 382, distance: 24.3
click at [874, 382] on div "HEX # 5C5C5C R 92 G 92 B 92" at bounding box center [1008, 446] width 272 height 204
click at [883, 397] on div at bounding box center [1008, 398] width 258 height 95
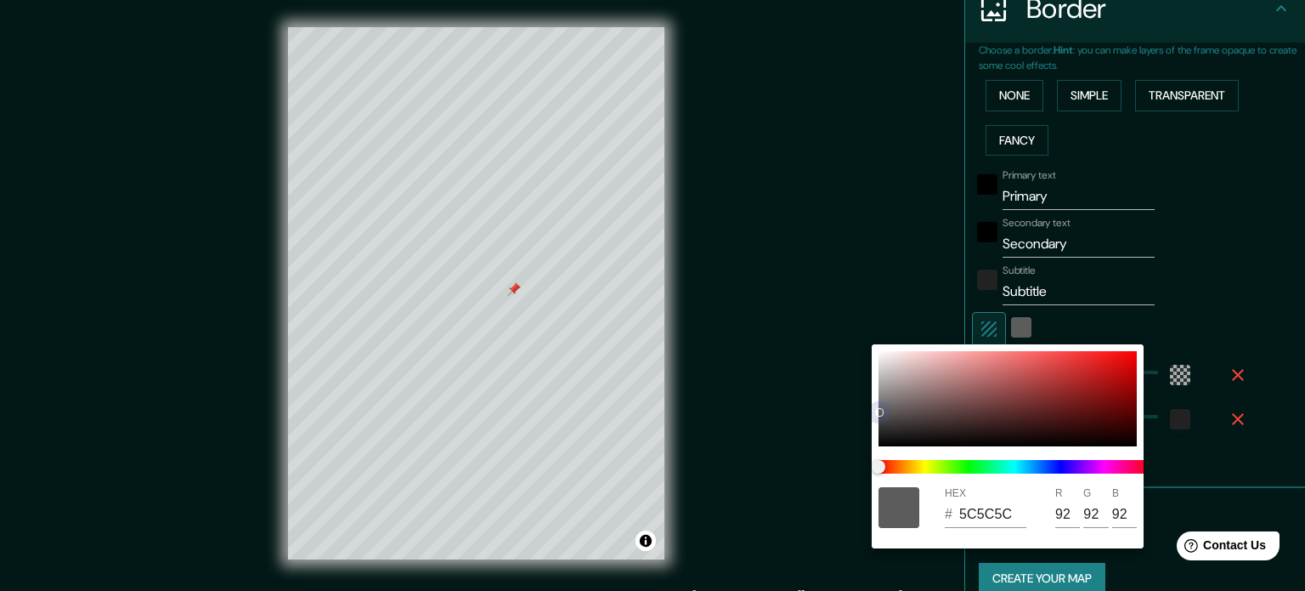
type input "213"
type input "35"
type input "838181"
type input "131"
type input "129"
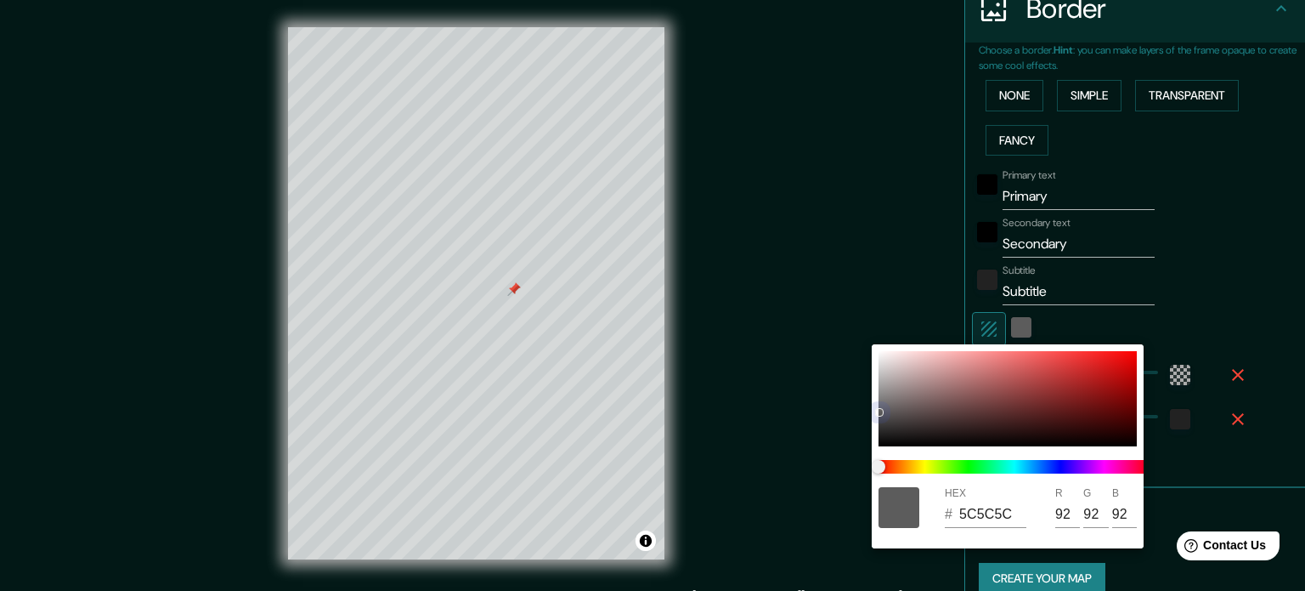
type input "129"
click at [1218, 303] on div at bounding box center [652, 295] width 1305 height 591
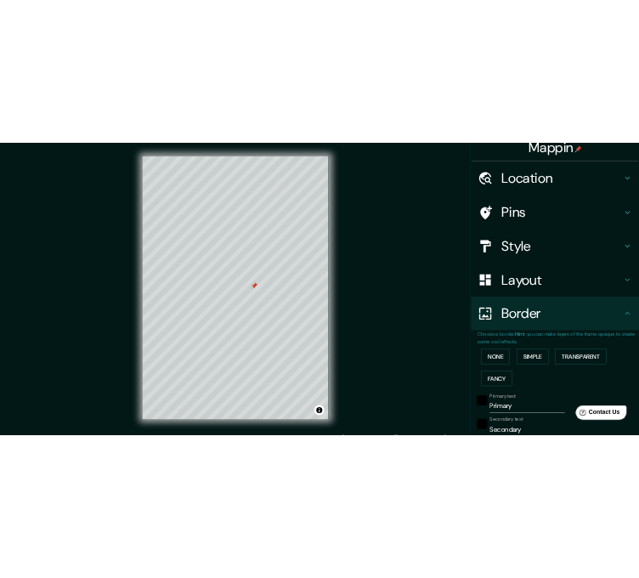
scroll to position [3, 0]
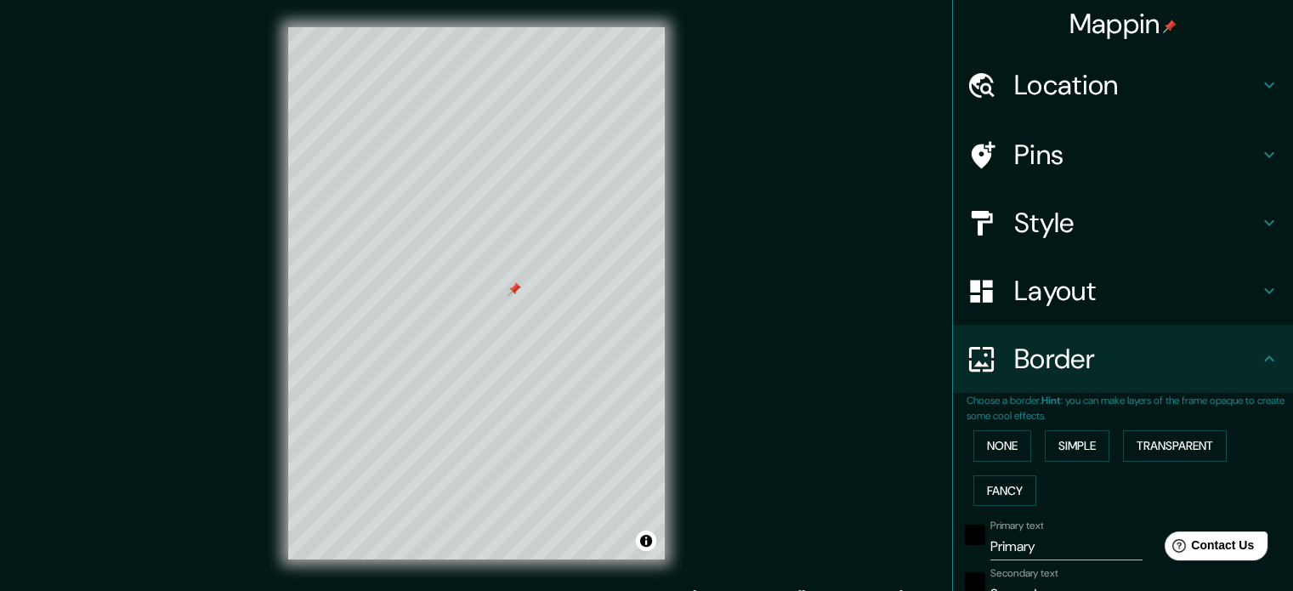
click at [1062, 291] on h4 "Layout" at bounding box center [1136, 291] width 245 height 34
type input "213"
type input "35"
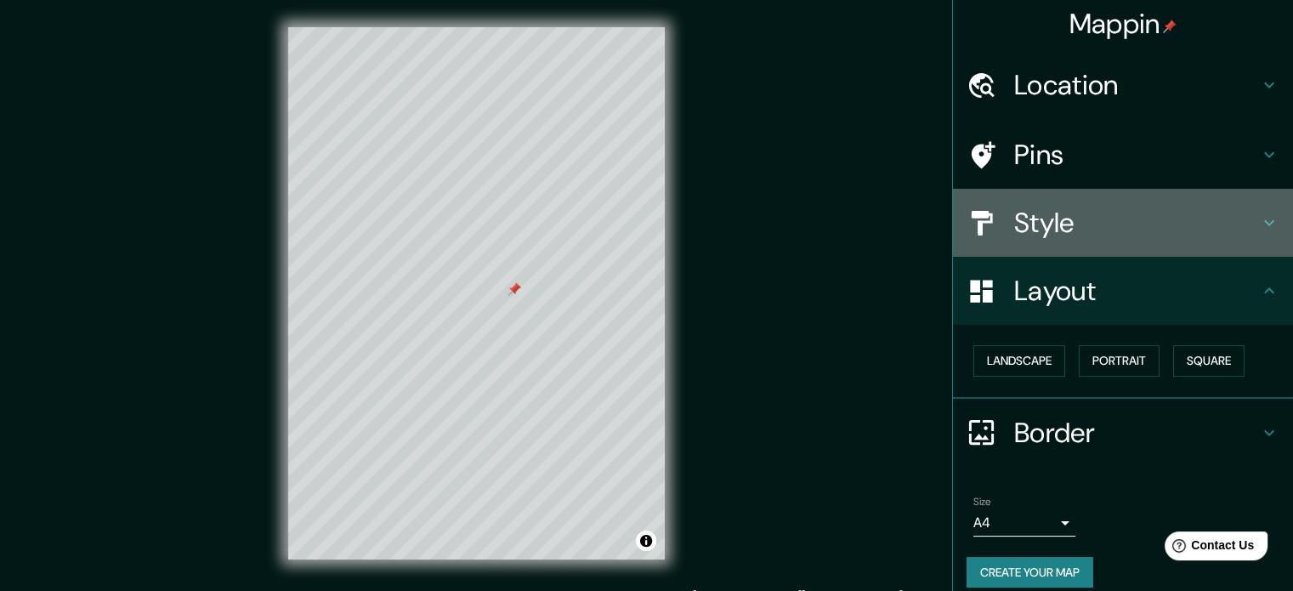
click at [1083, 233] on h4 "Style" at bounding box center [1136, 223] width 245 height 34
type input "213"
type input "35"
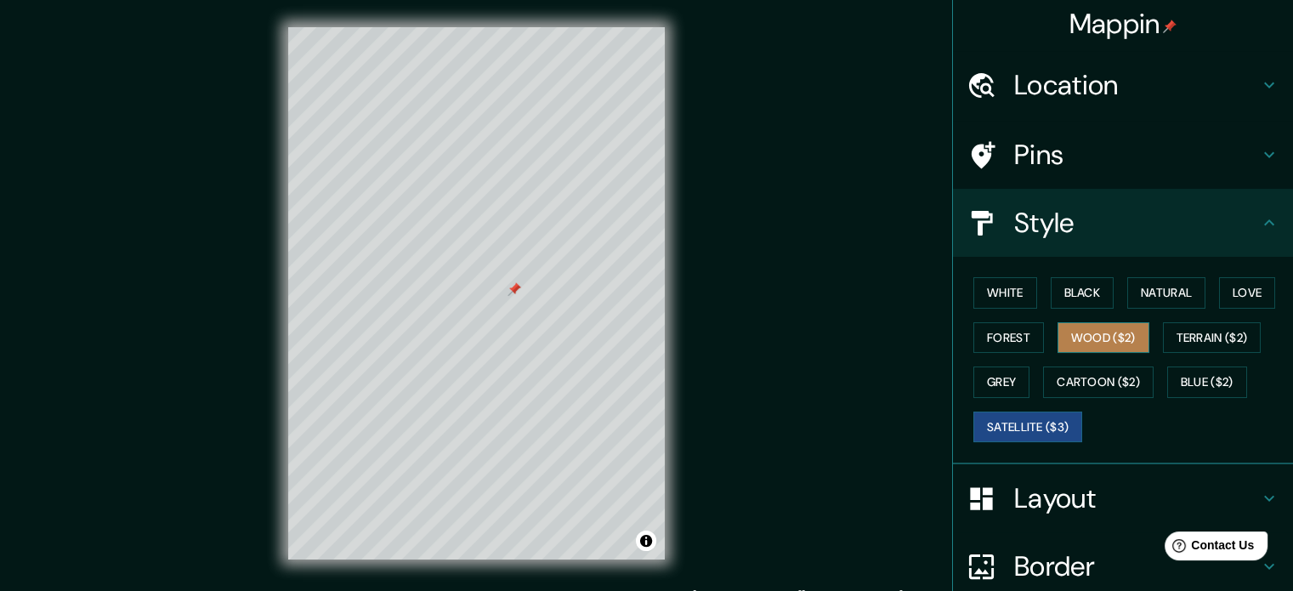
click at [1080, 324] on button "Wood ($2)" at bounding box center [1103, 337] width 92 height 31
type input "213"
type input "35"
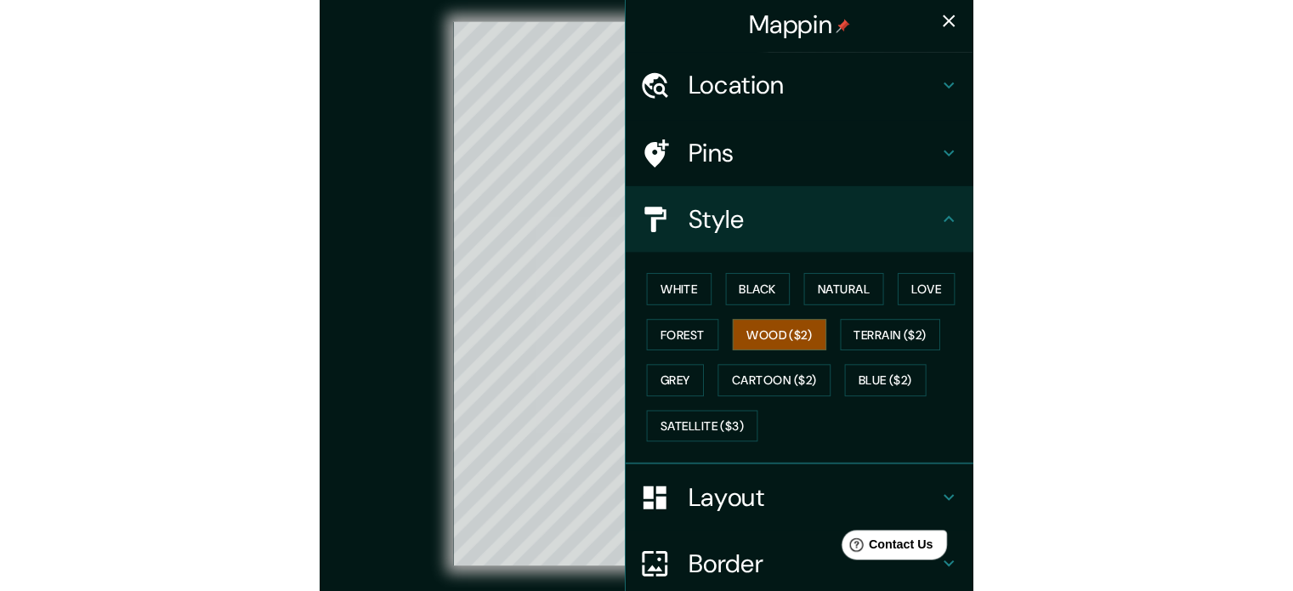
scroll to position [5, 0]
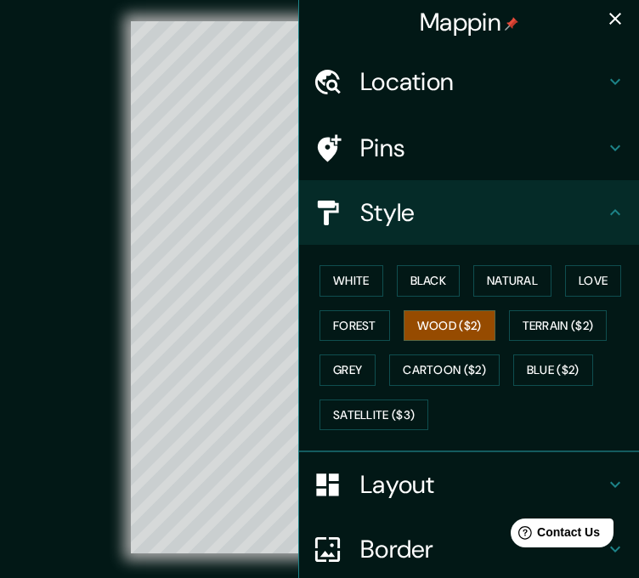
type input "213"
type input "35"
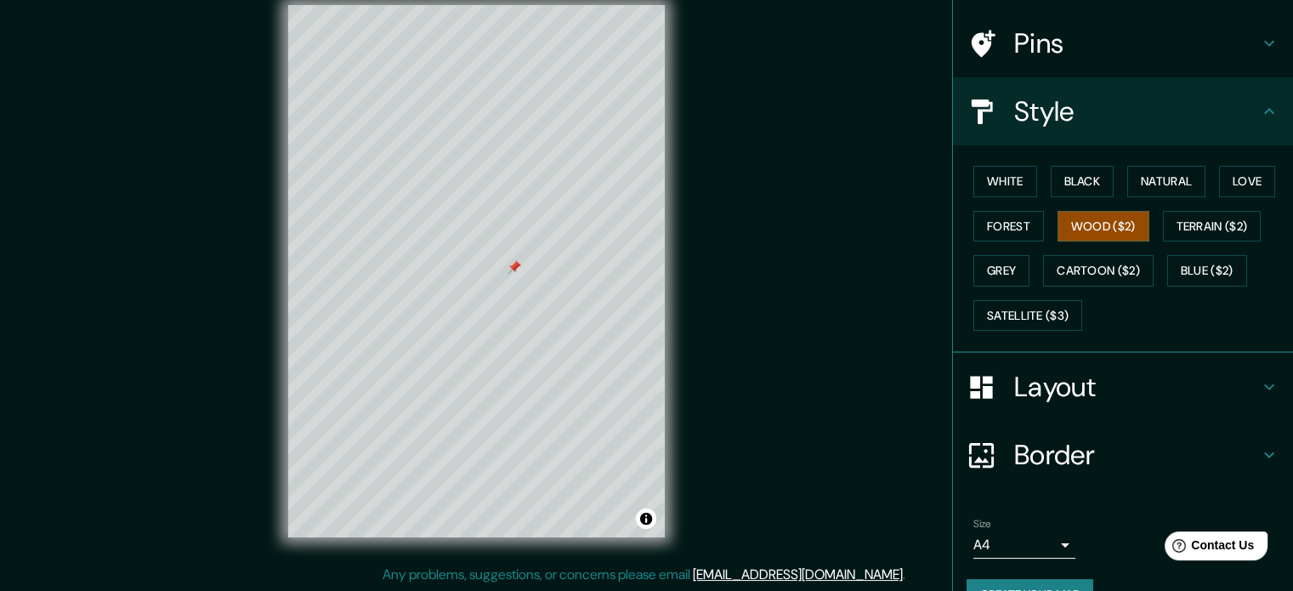
scroll to position [151, 0]
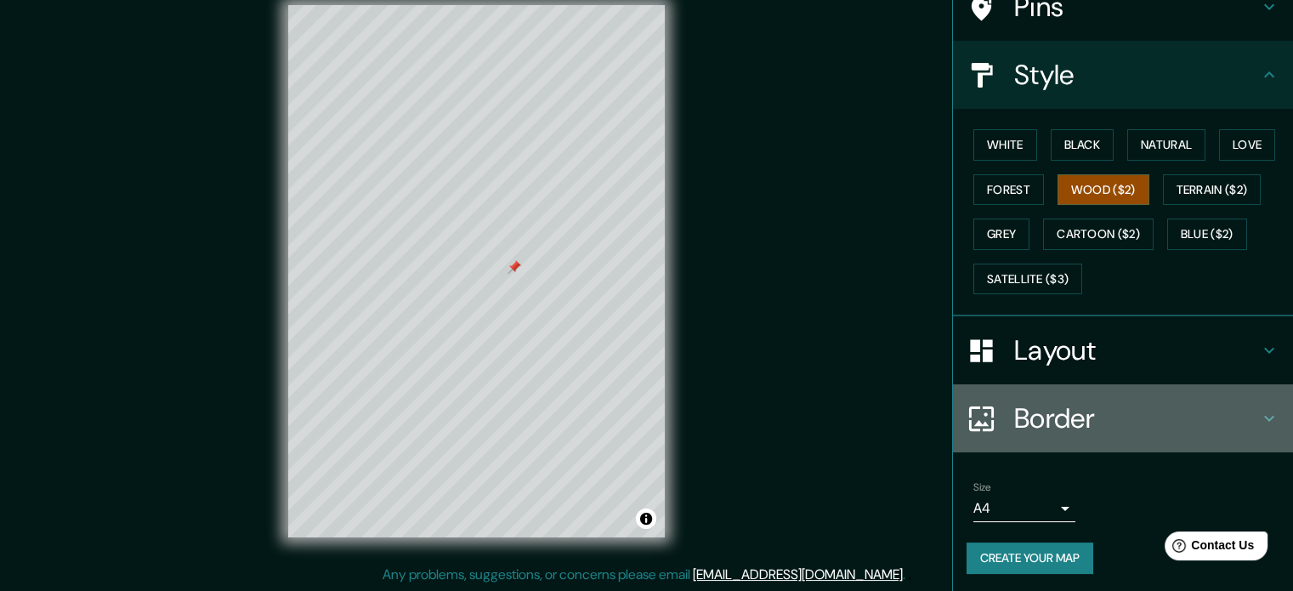
click at [1067, 439] on div "Border" at bounding box center [1123, 418] width 340 height 68
type input "213"
type input "35"
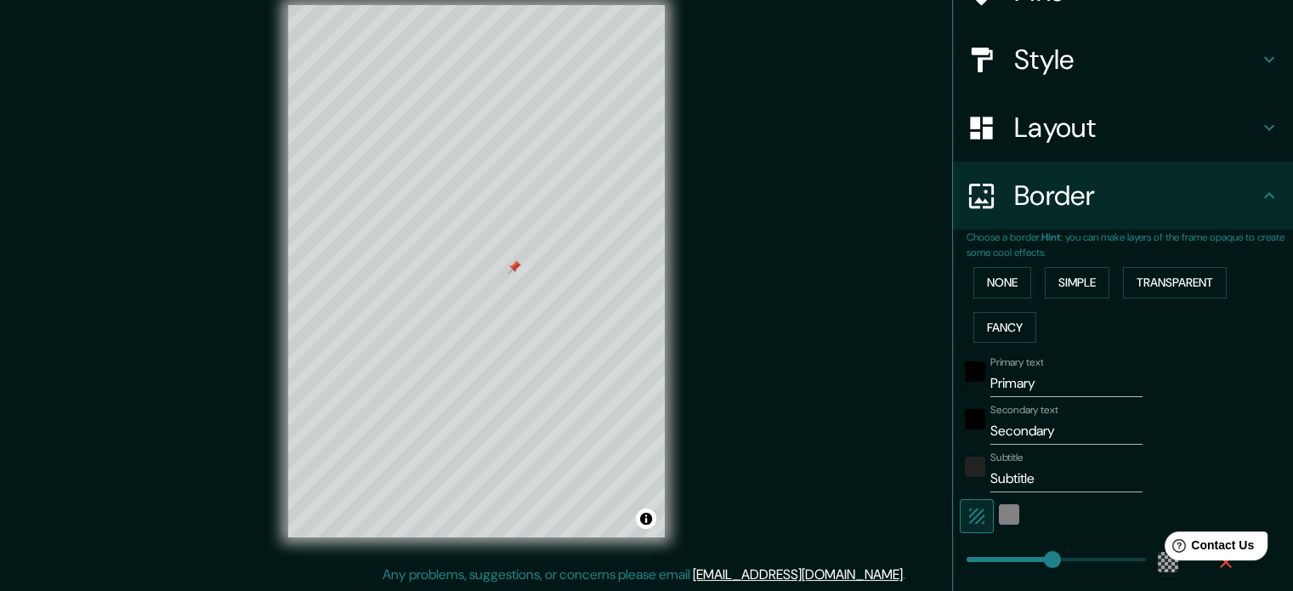
scroll to position [172, 0]
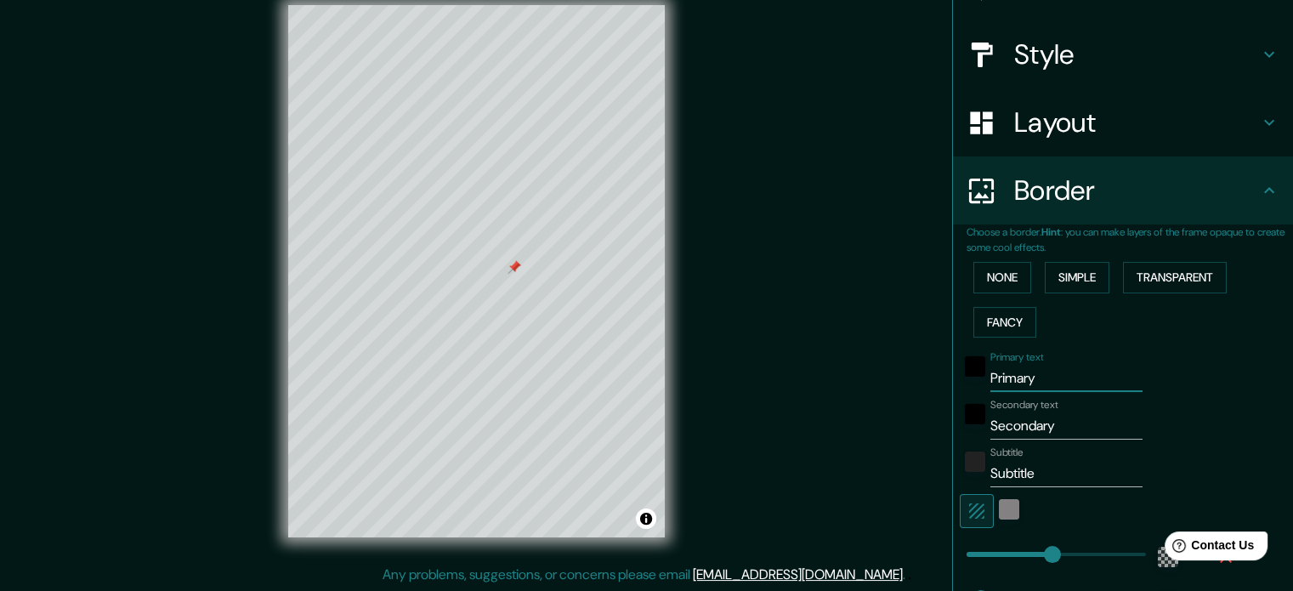
click at [1028, 388] on input "Primary" at bounding box center [1066, 378] width 152 height 27
type input "M"
type input "213"
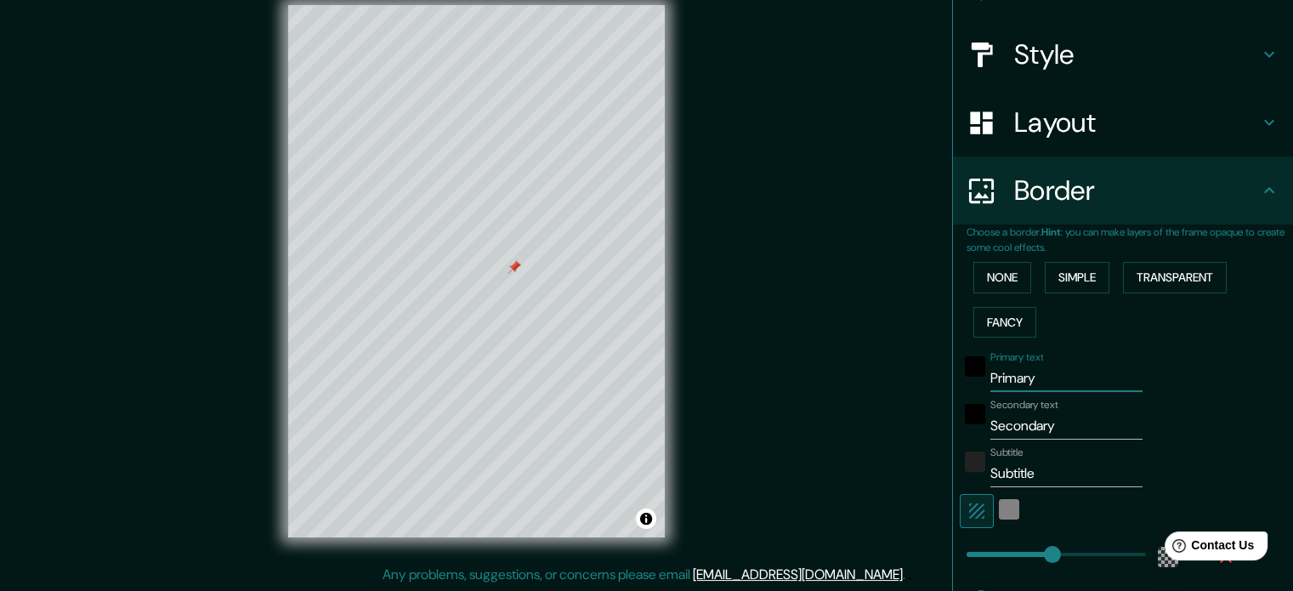
type input "35"
type input "Mo"
type input "213"
type input "35"
type input "Mor"
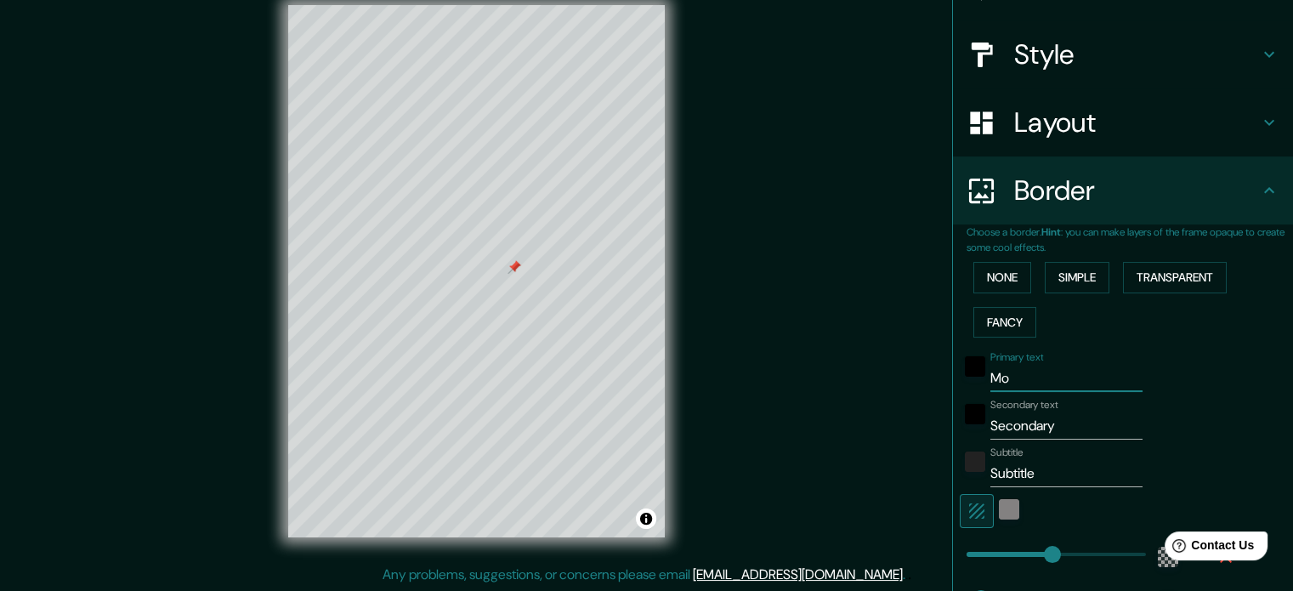
type input "213"
type input "35"
type input "More"
type input "213"
type input "35"
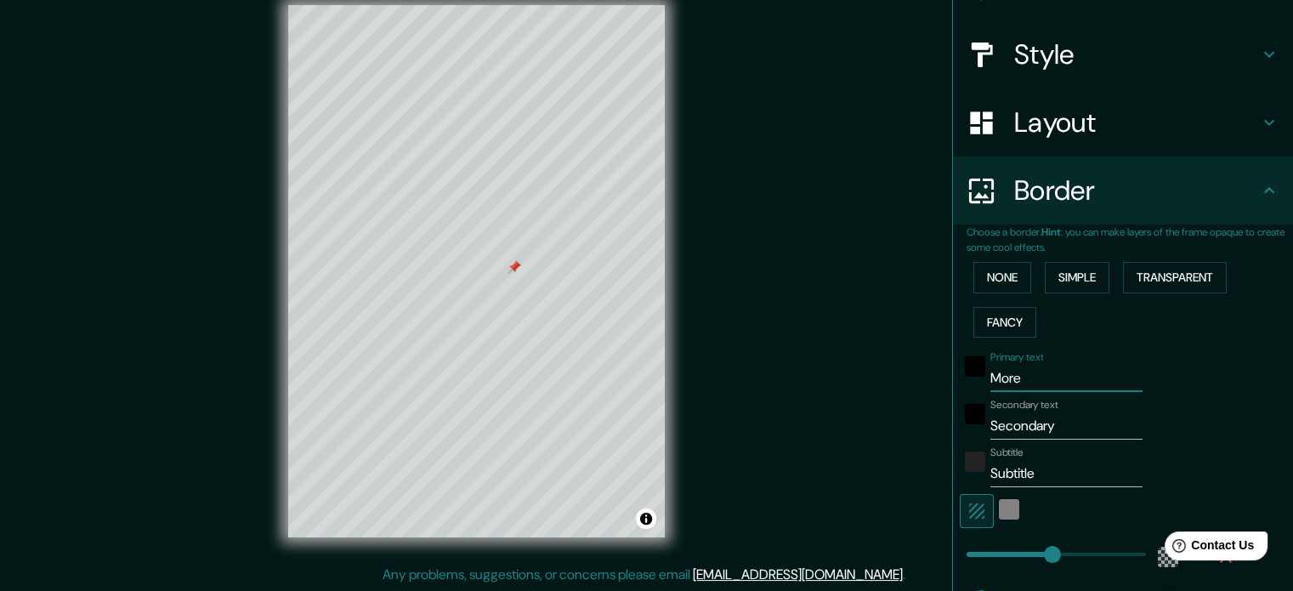
type input "[PERSON_NAME]"
type input "213"
type input "35"
type input "Morelo"
type input "213"
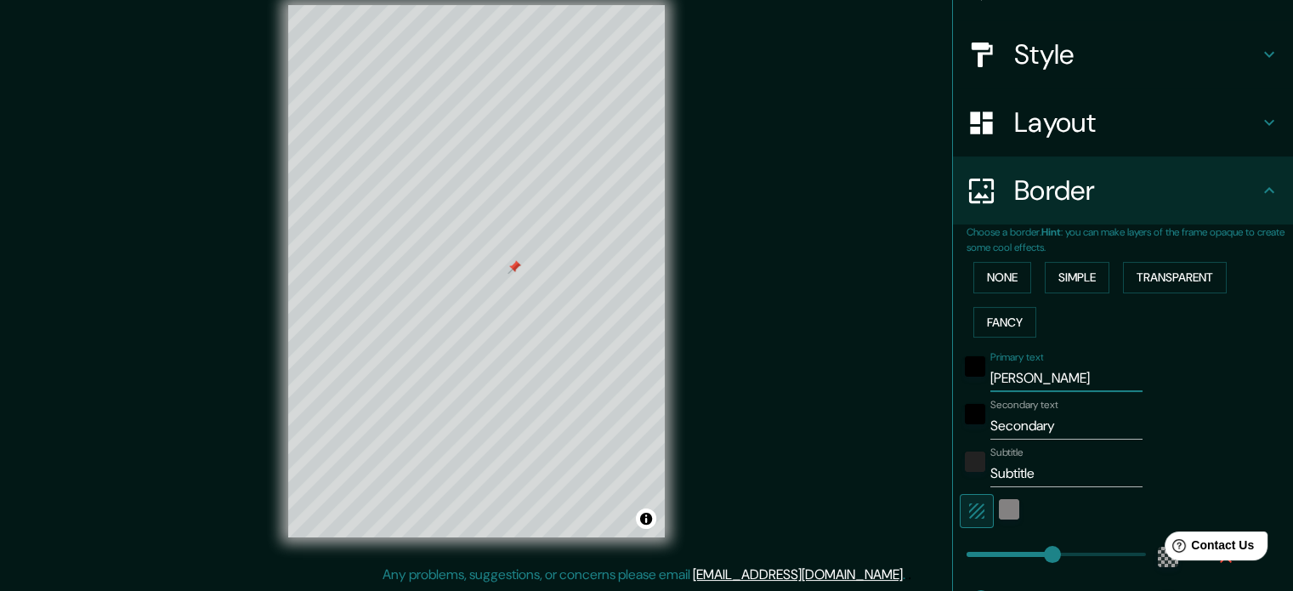
type input "35"
type input "Morelos"
type input "213"
type input "35"
type input "Morelos"
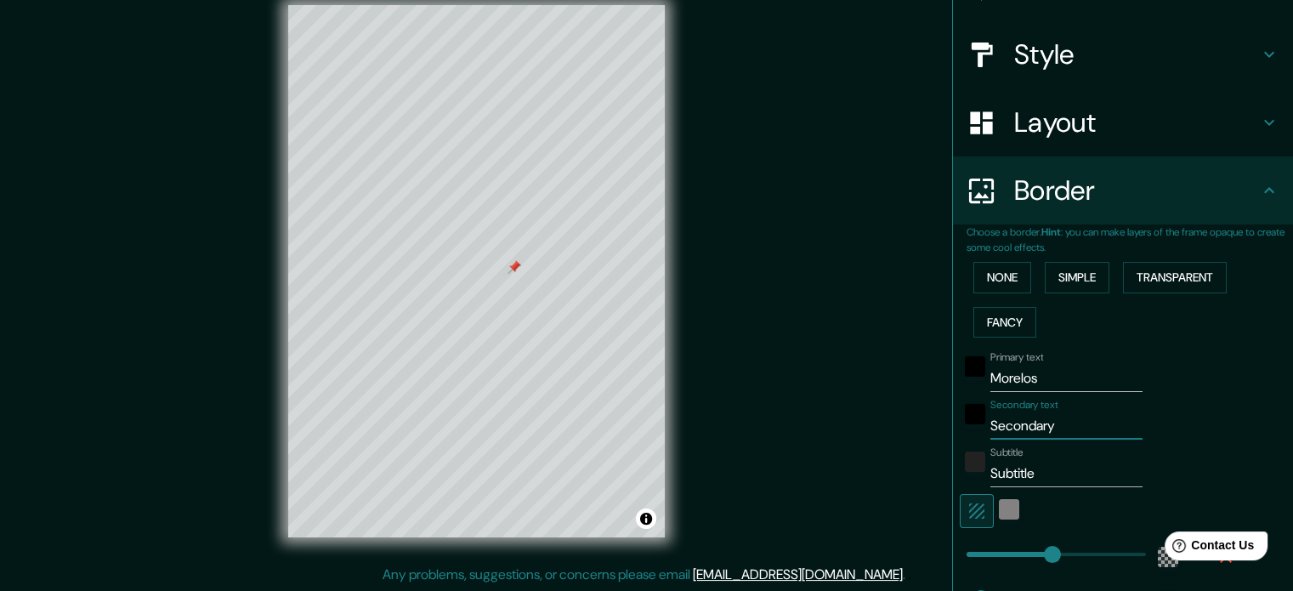
click at [1020, 424] on input "Secondary" at bounding box center [1066, 425] width 152 height 27
type input "L"
type input "213"
type input "35"
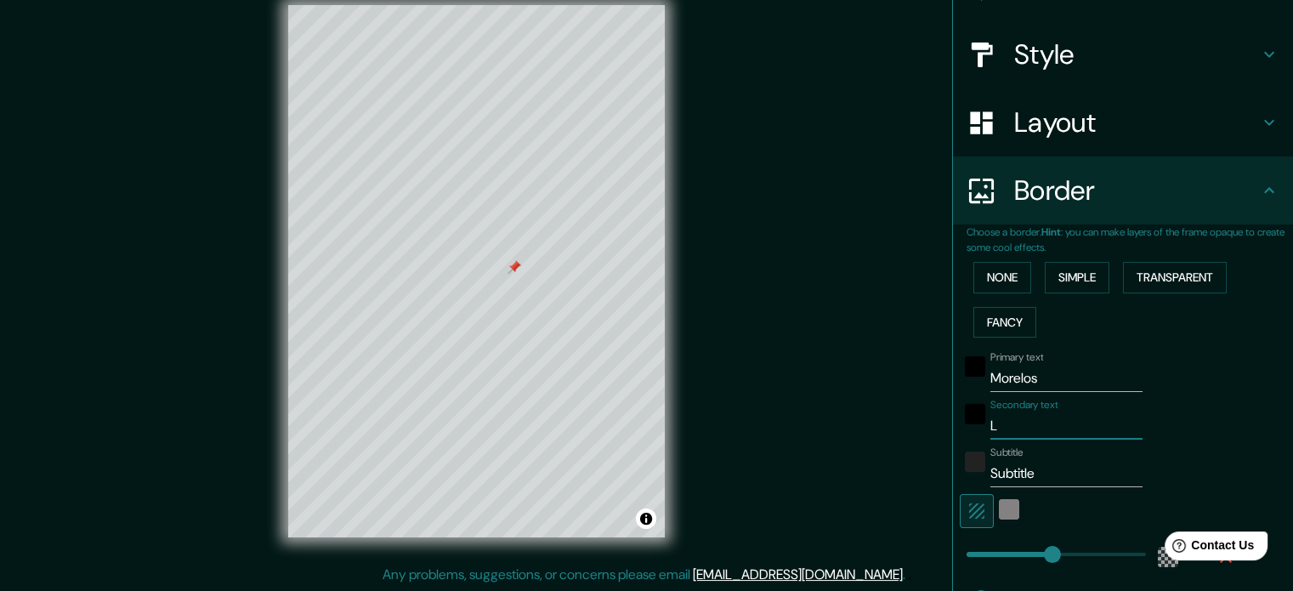
type input "La"
type input "213"
type input "35"
type input "Lad"
type input "213"
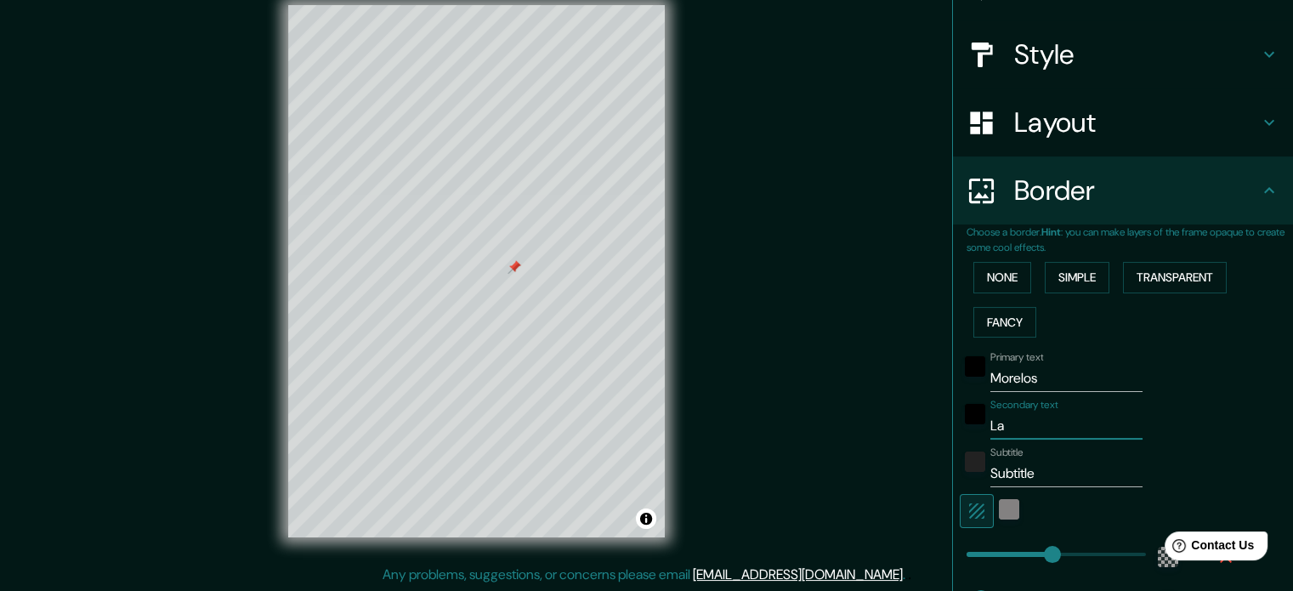
type input "35"
type input "Ladr"
type input "213"
type input "35"
type input "Ladró"
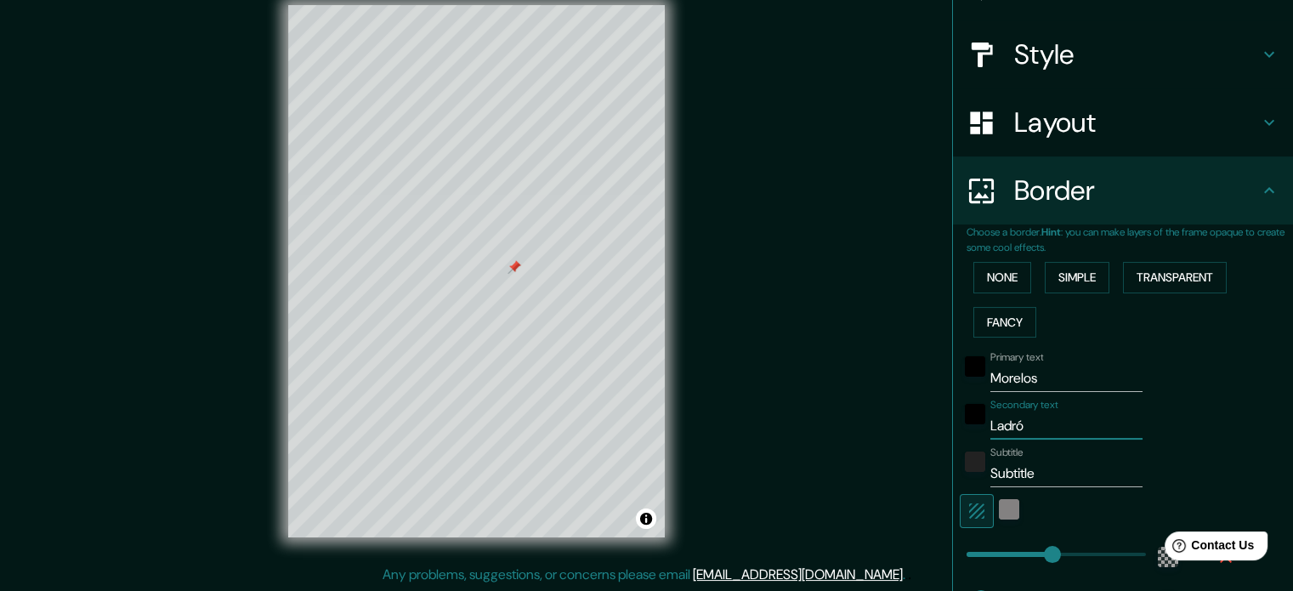
type input "213"
type input "35"
type input "Ladrón"
type input "213"
type input "35"
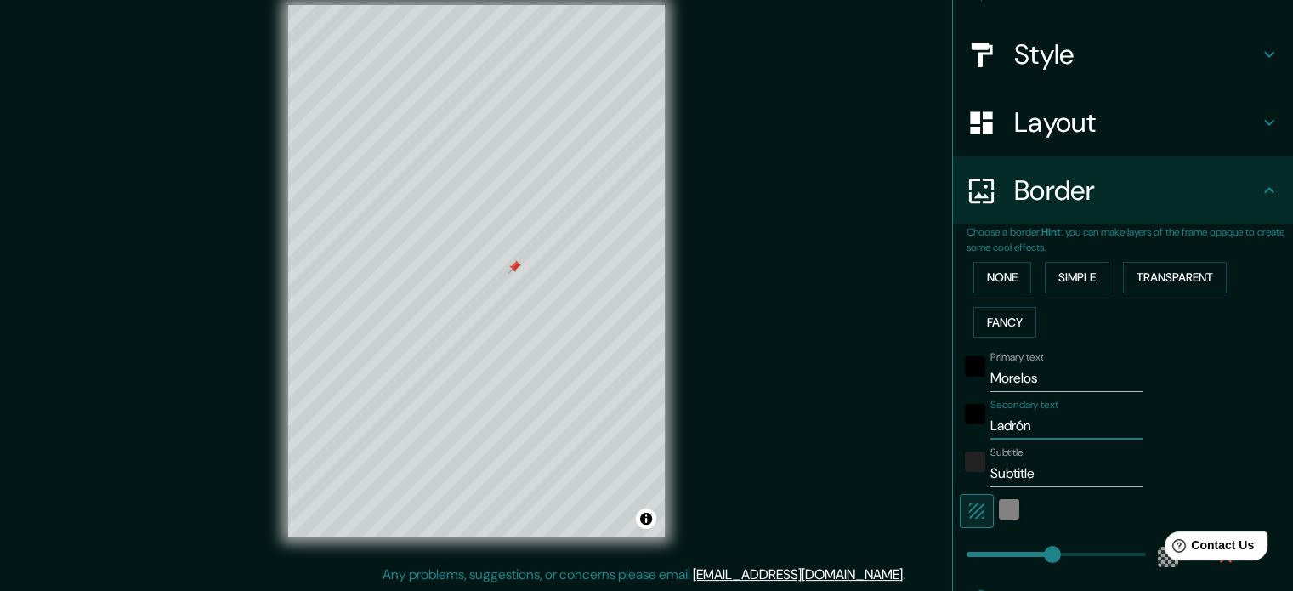
type input "Ladrón"
type input "213"
type input "35"
type input "Ladrón d"
type input "213"
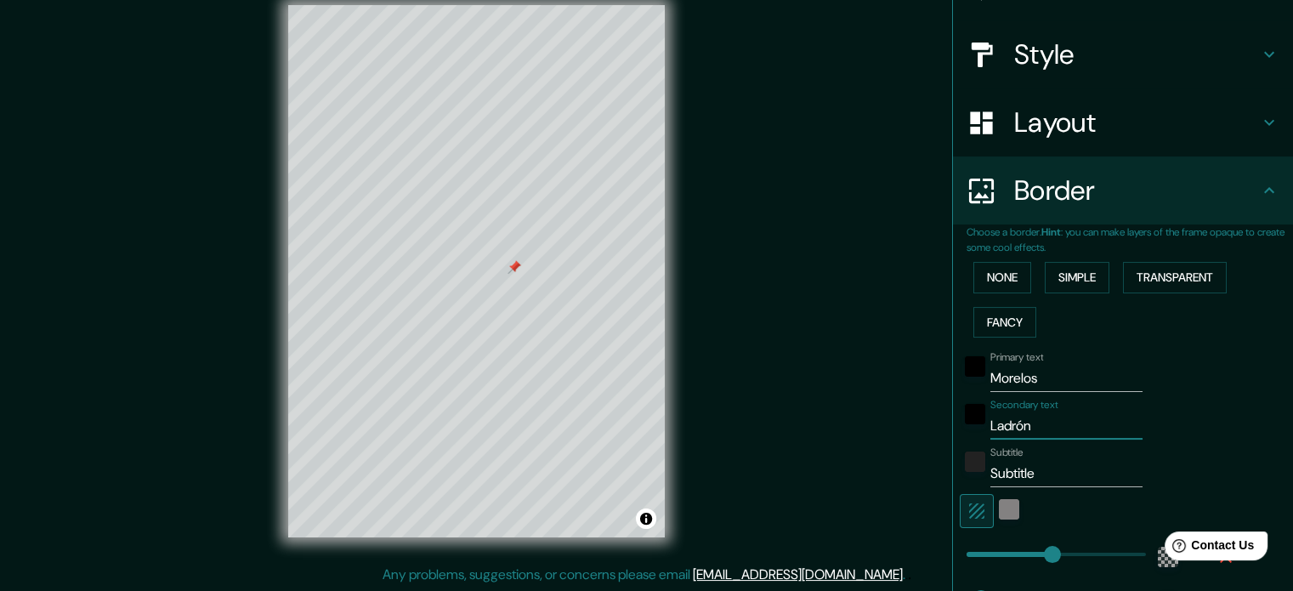
type input "35"
type input "Ladrón de"
type input "213"
type input "35"
type input "Ladrón de"
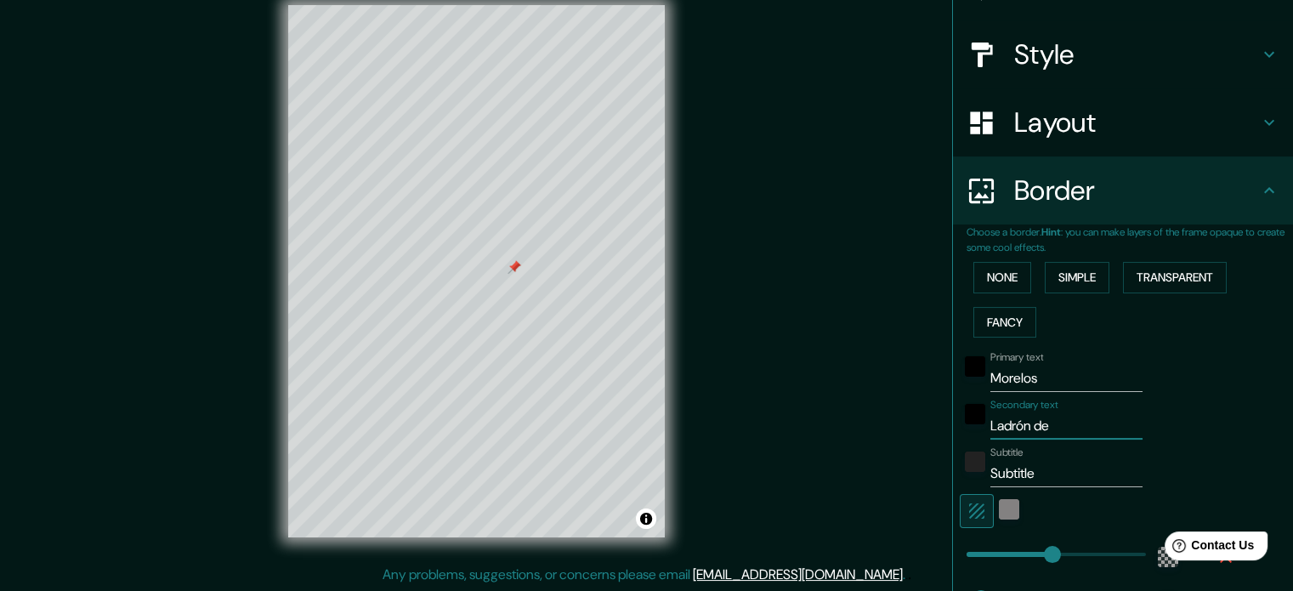
type input "213"
type input "35"
type input "Ladrón de g"
type input "213"
type input "35"
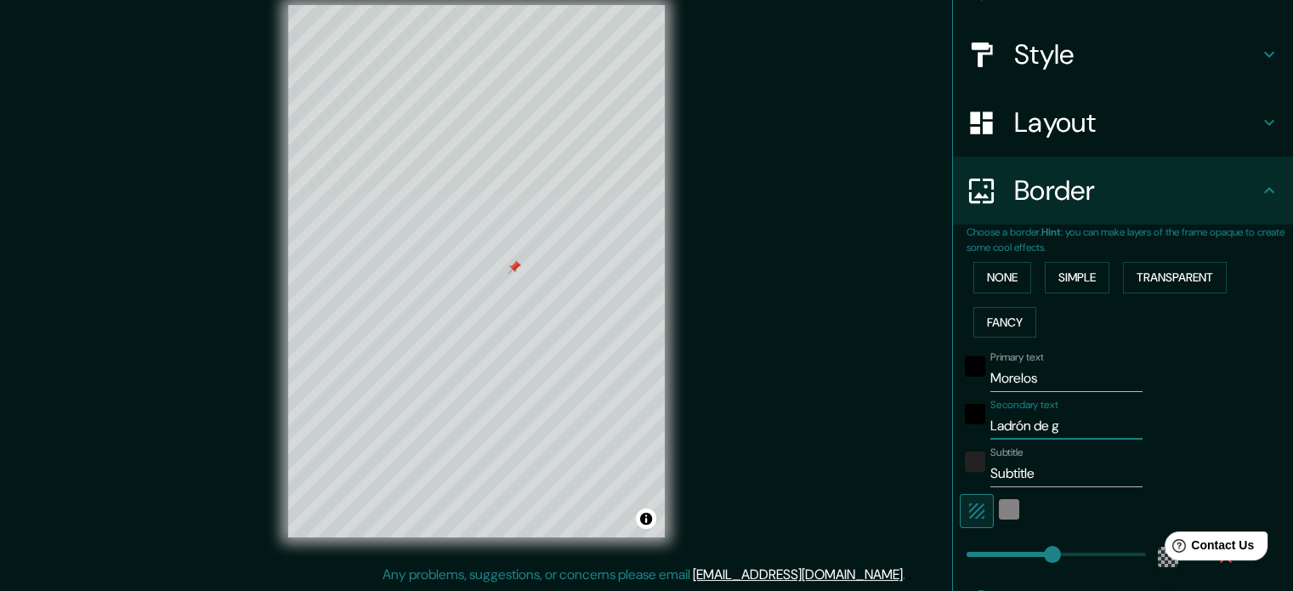
type input "Ladrón de gu"
type input "213"
type input "35"
type input "[PERSON_NAME]"
type input "213"
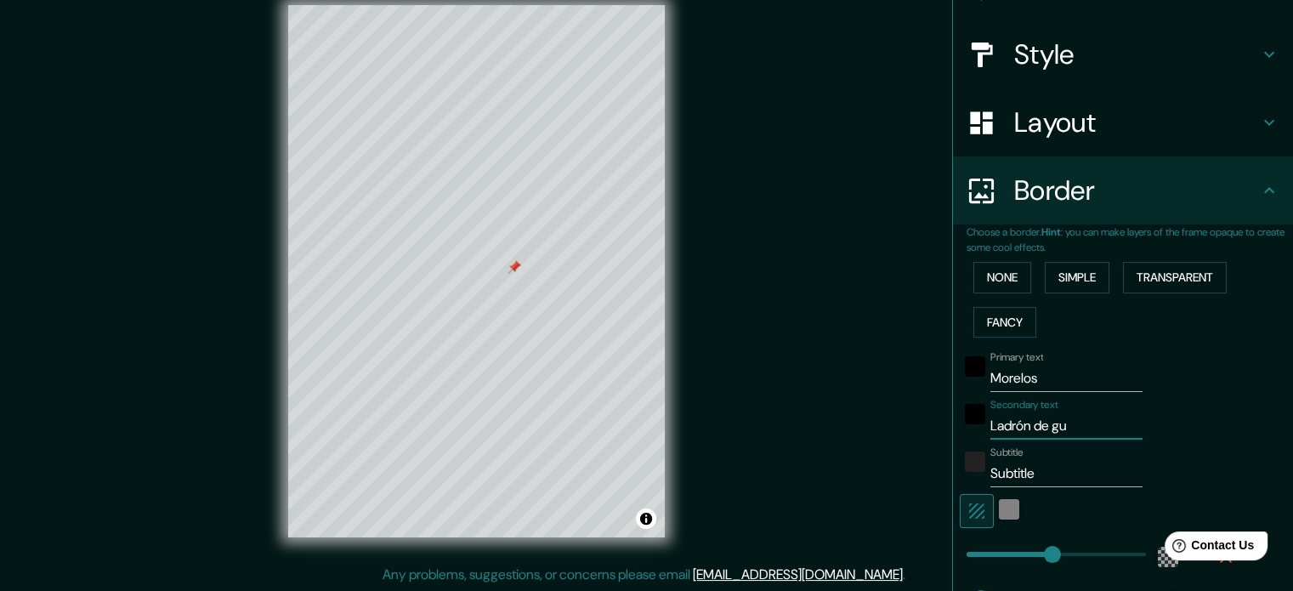
type input "35"
type input "Ladrón de guev"
type input "213"
type input "35"
type input "[PERSON_NAME]"
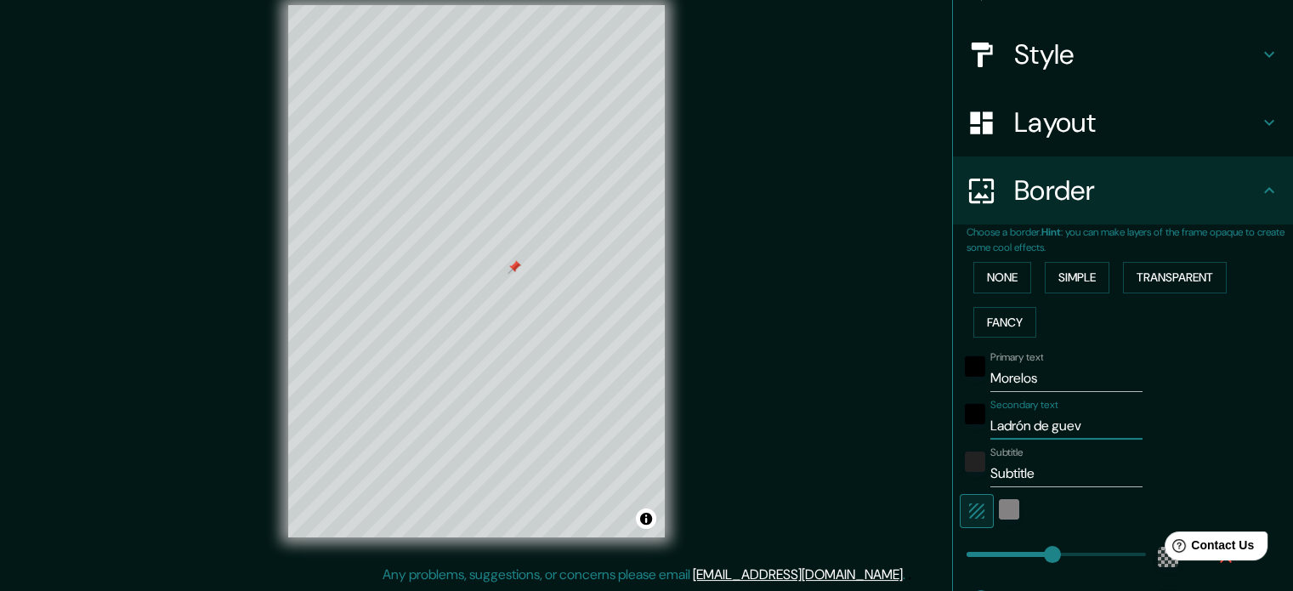
type input "213"
type input "35"
type input "Ladrón de guevar"
type input "213"
type input "35"
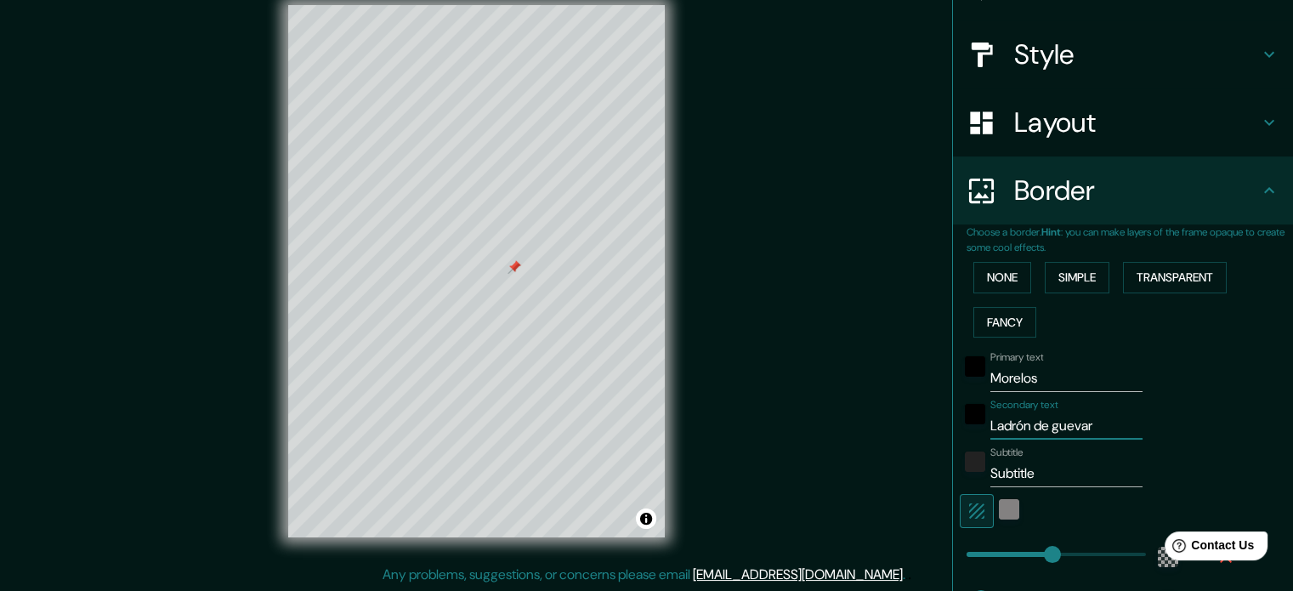
type input "[PERSON_NAME]"
type input "213"
type input "35"
type input "[PERSON_NAME]"
click at [1027, 467] on input "Subtitle" at bounding box center [1066, 473] width 152 height 27
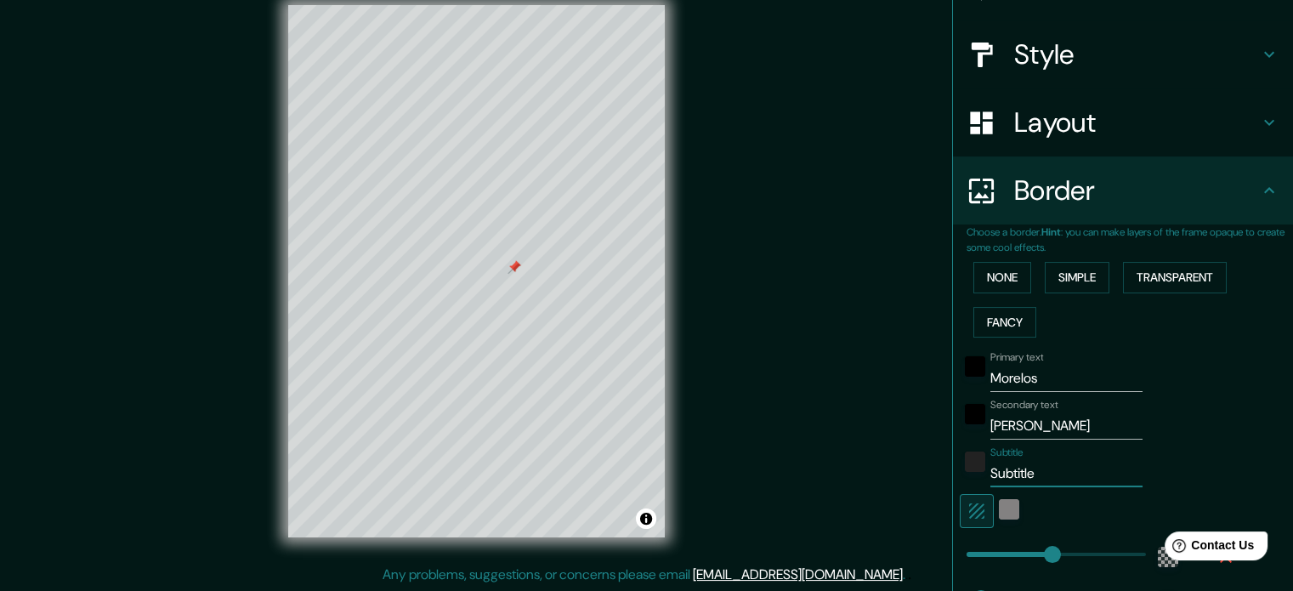
click at [1027, 467] on input "Subtitle" at bounding box center [1066, 473] width 152 height 27
type input "c"
type input "213"
type input "35"
type input "ch"
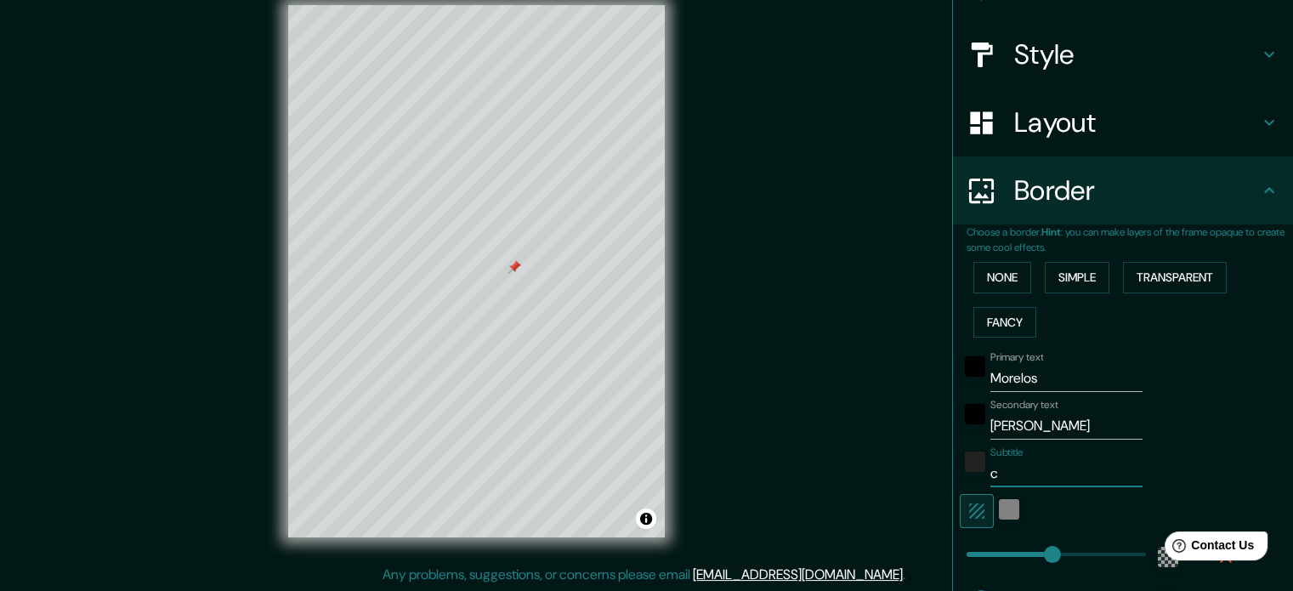
type input "213"
type input "35"
type input "cha"
type input "213"
type input "35"
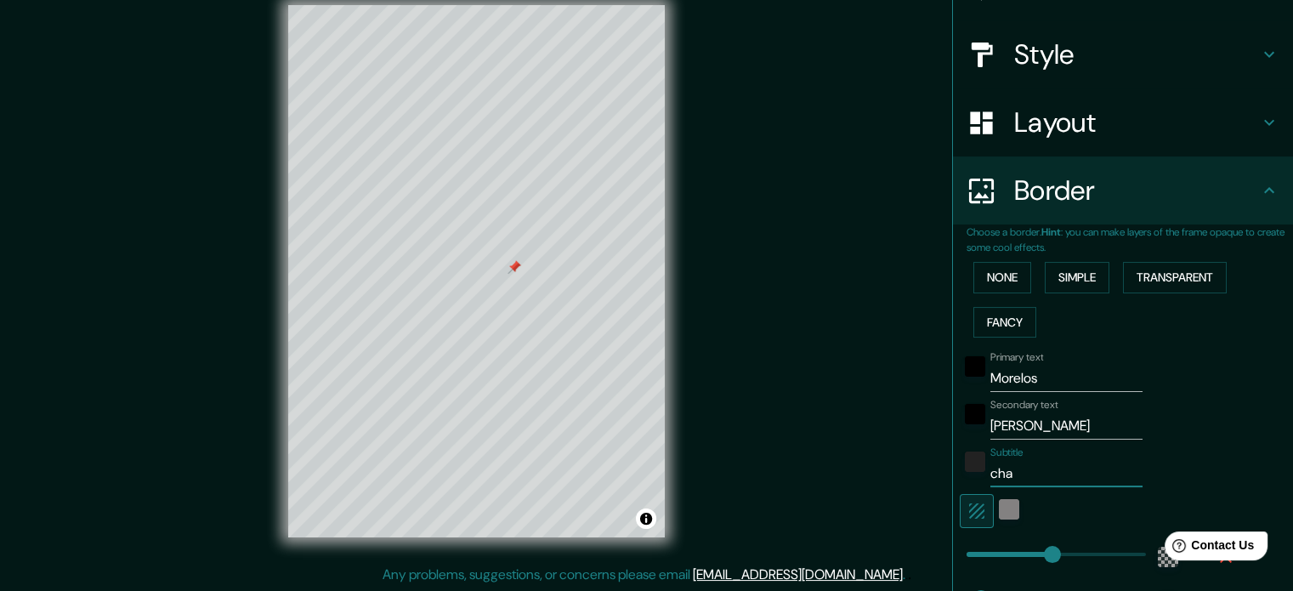
type input "ch"
type input "213"
type input "35"
type input "c"
type input "213"
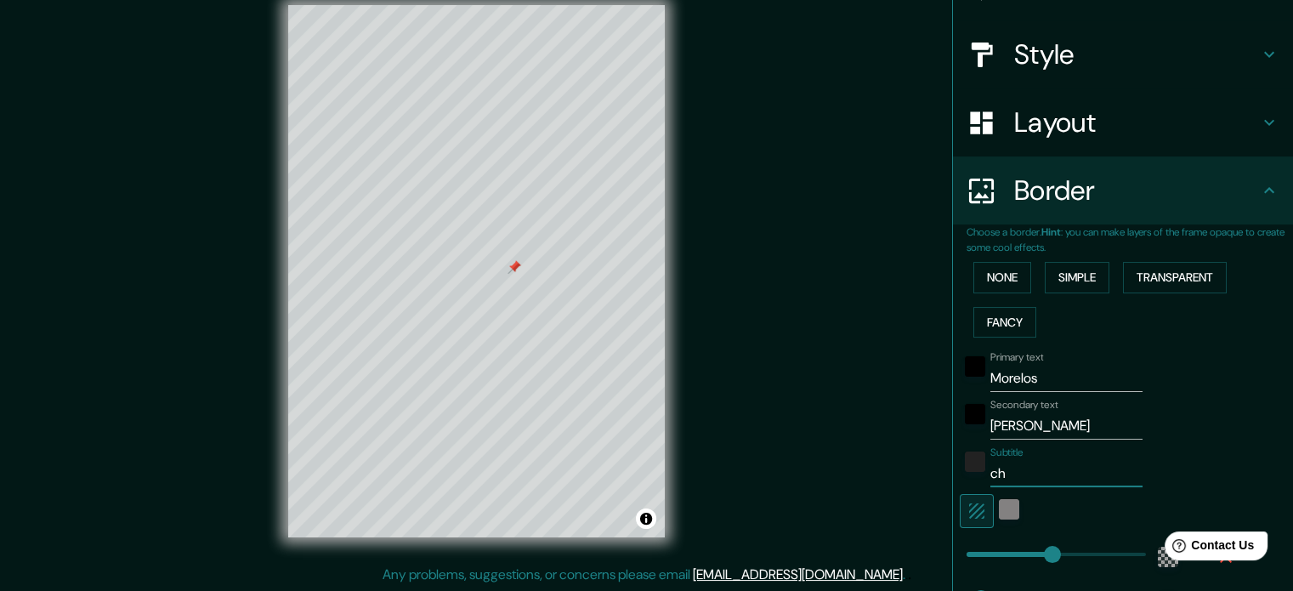
type input "35"
type input "213"
type input "35"
type input "C"
type input "213"
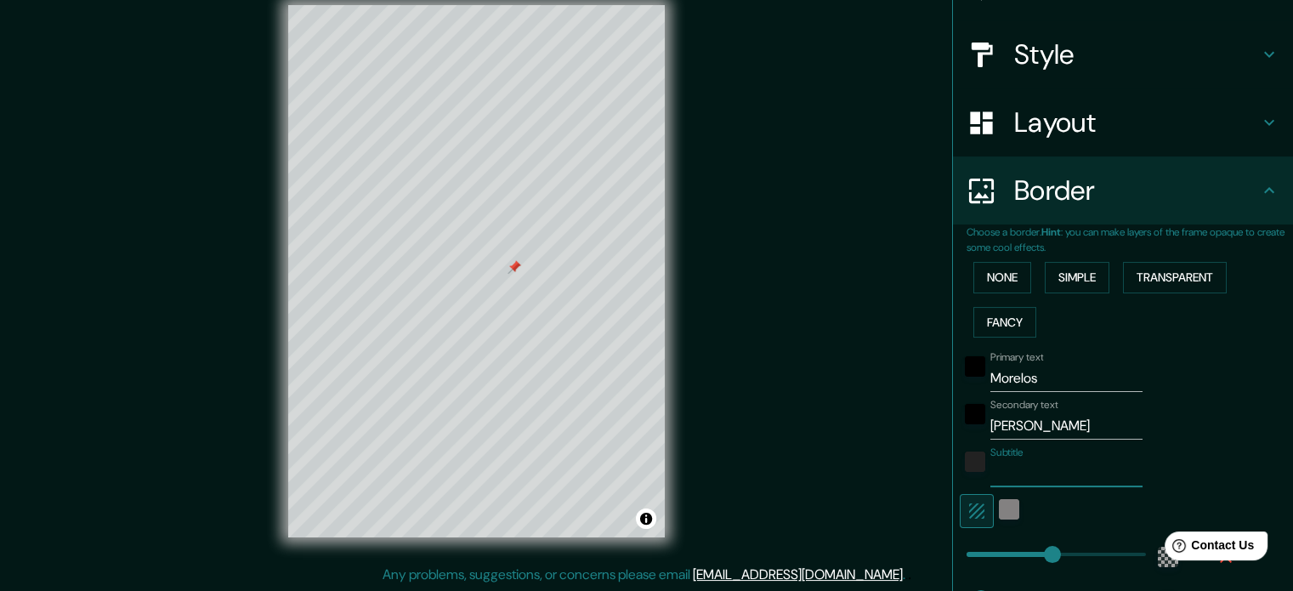
type input "35"
type input "Ch"
type input "213"
type input "35"
type input "Cha"
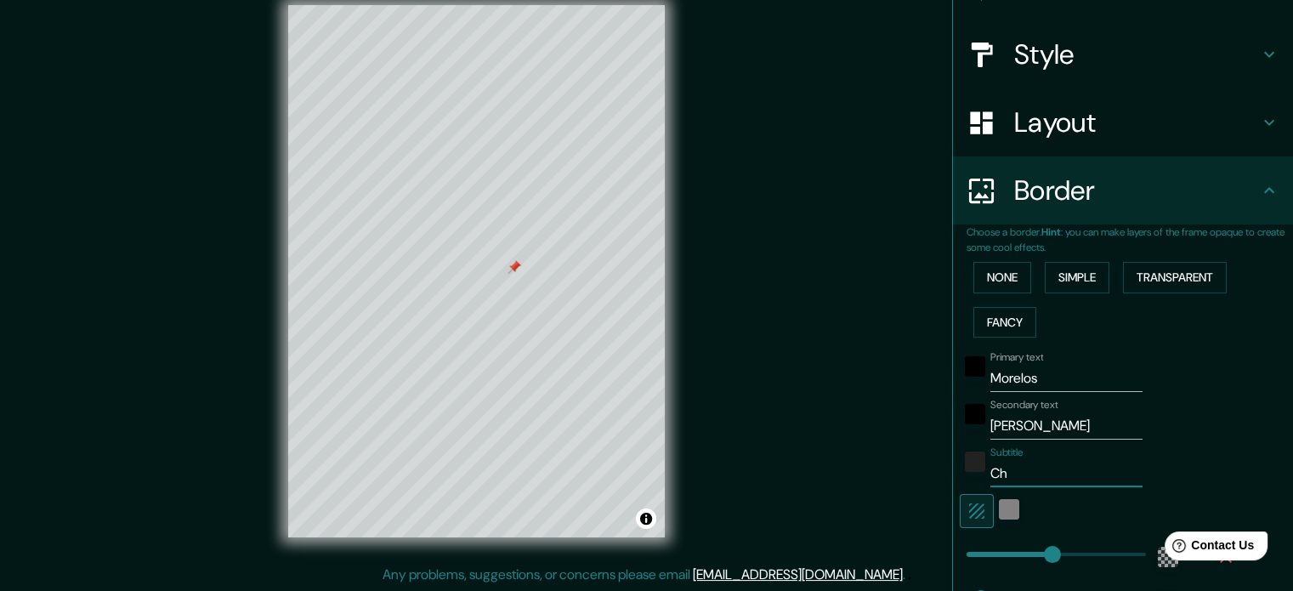
type input "213"
type input "35"
type input "Chap"
type input "213"
type input "35"
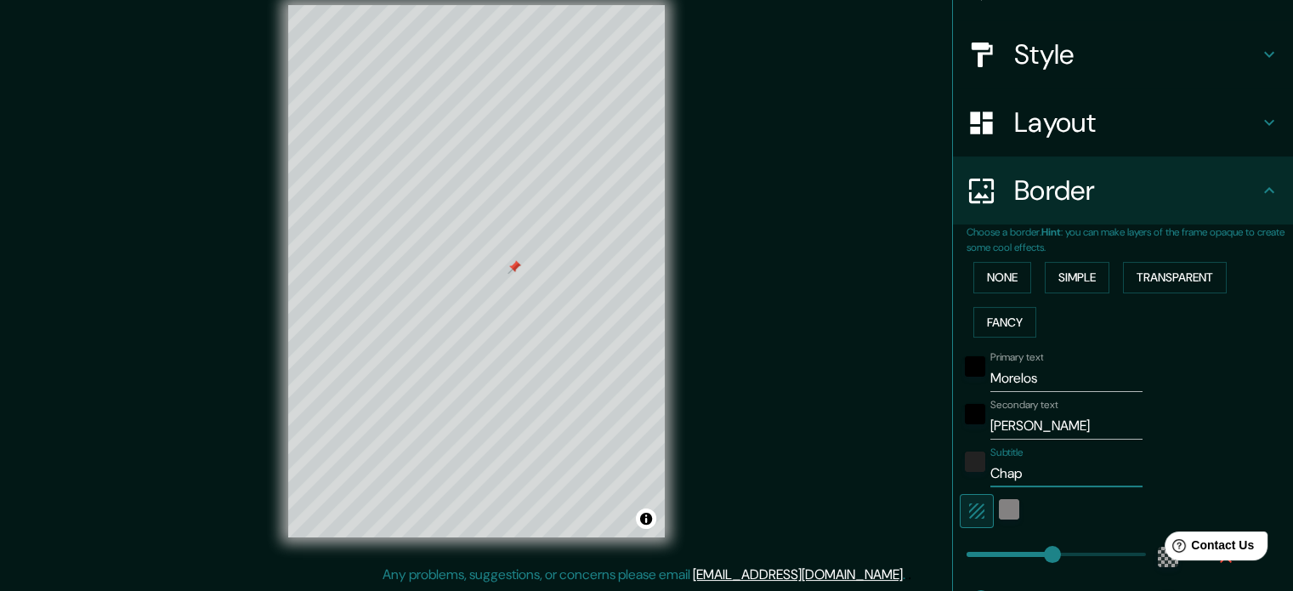
type input "Chapu"
type input "213"
type input "35"
type input "Chapul"
type input "213"
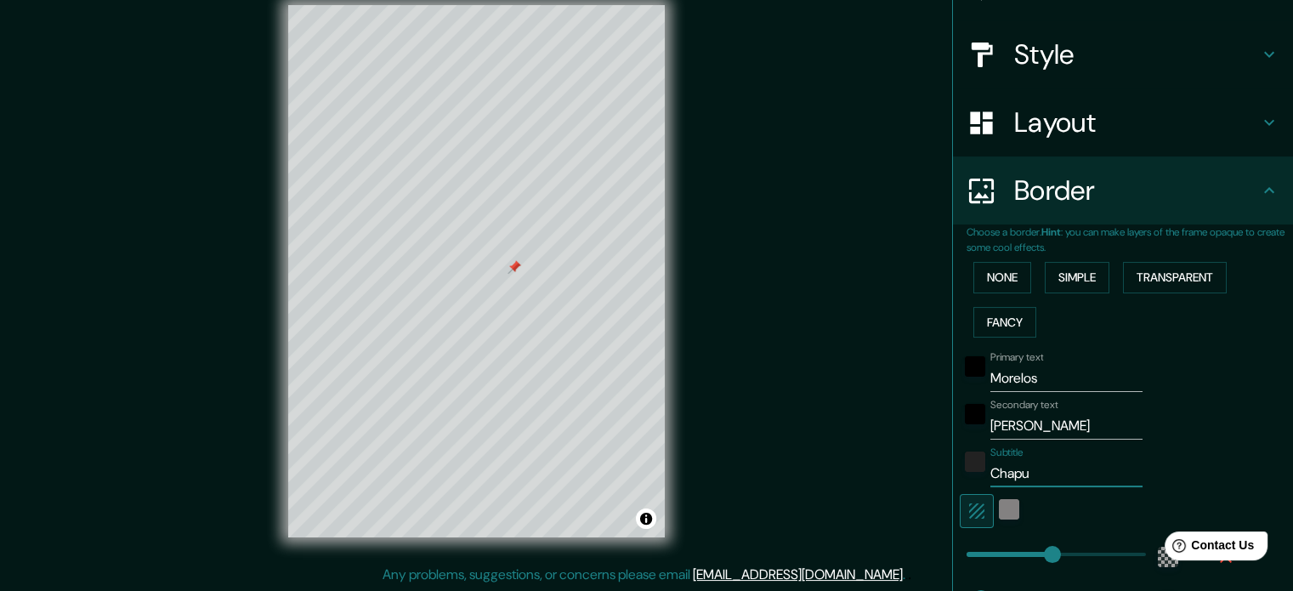
type input "35"
type input "Chapult"
type input "213"
type input "35"
type input "Chapulte"
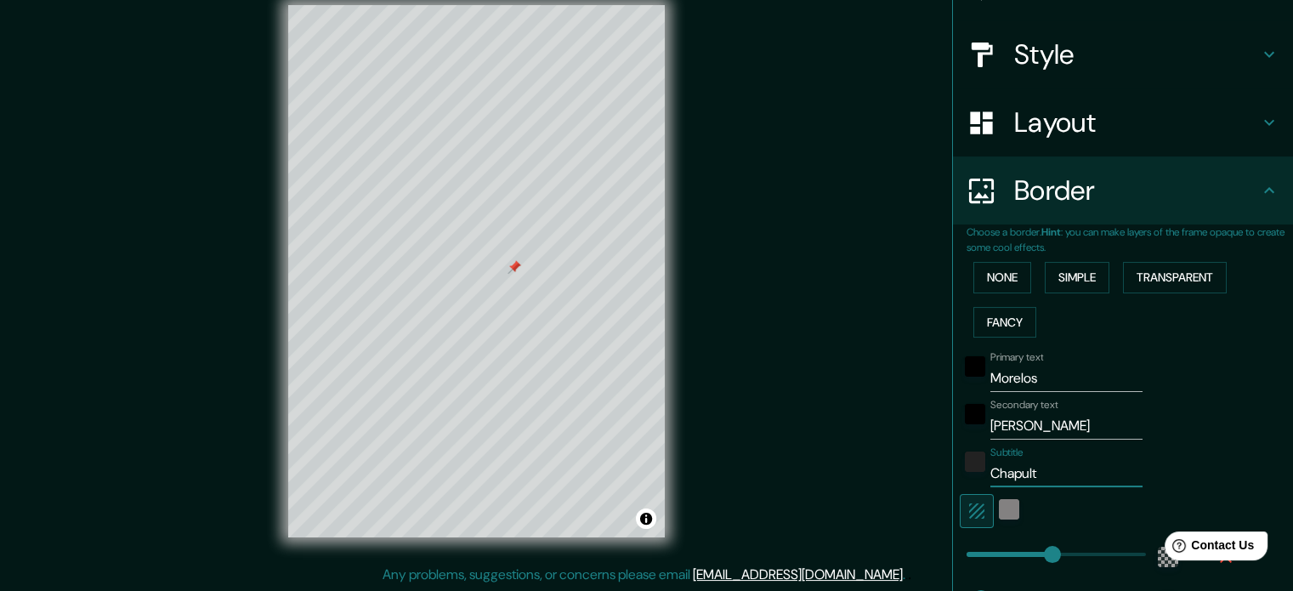
type input "213"
type input "35"
type input "Chapultep"
type input "213"
type input "35"
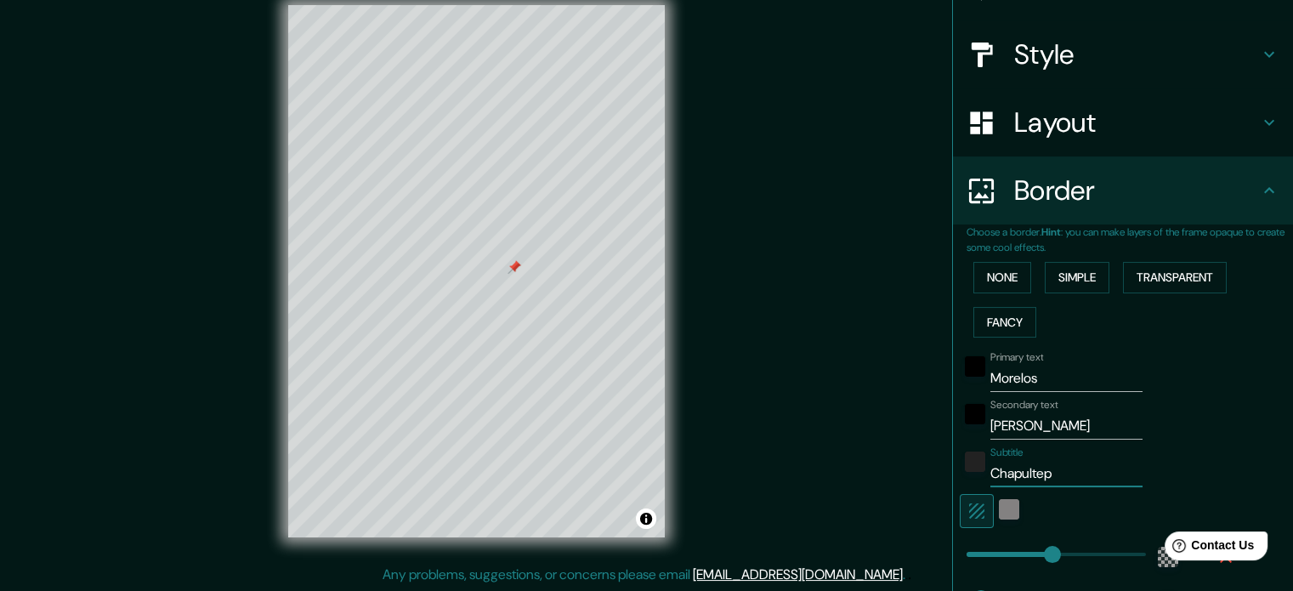
type input "Chapultepe"
type input "213"
type input "35"
type input "[GEOGRAPHIC_DATA]"
type input "213"
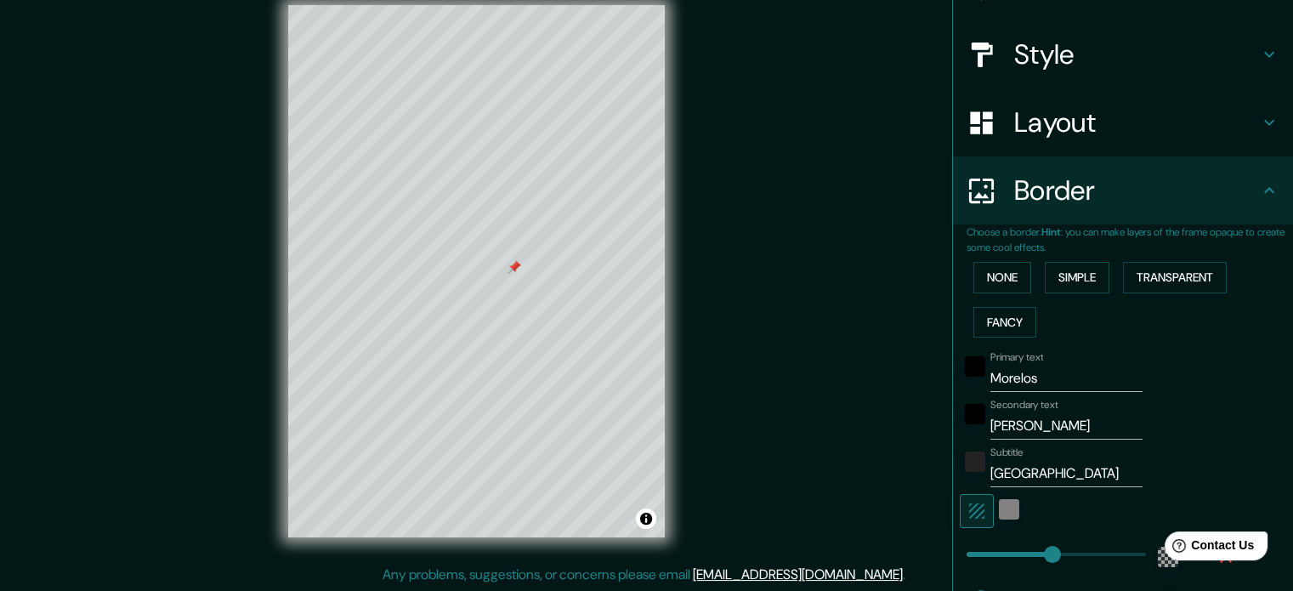
click at [1196, 414] on div "Secondary text [PERSON_NAME]" at bounding box center [1098, 419] width 279 height 41
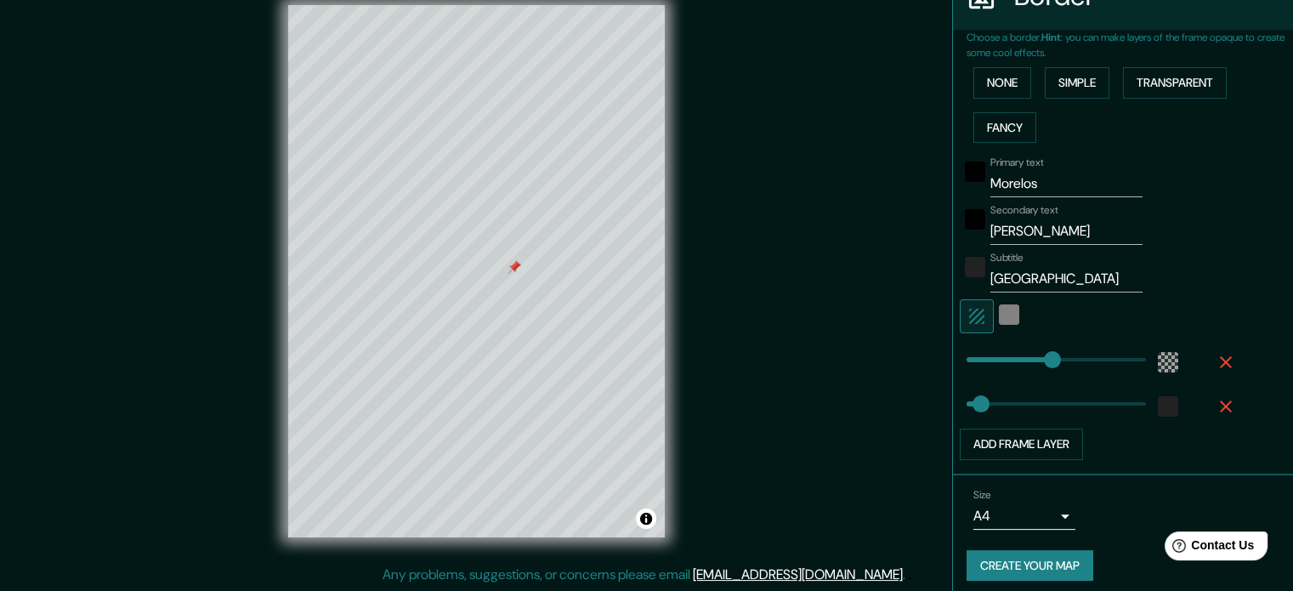
scroll to position [374, 0]
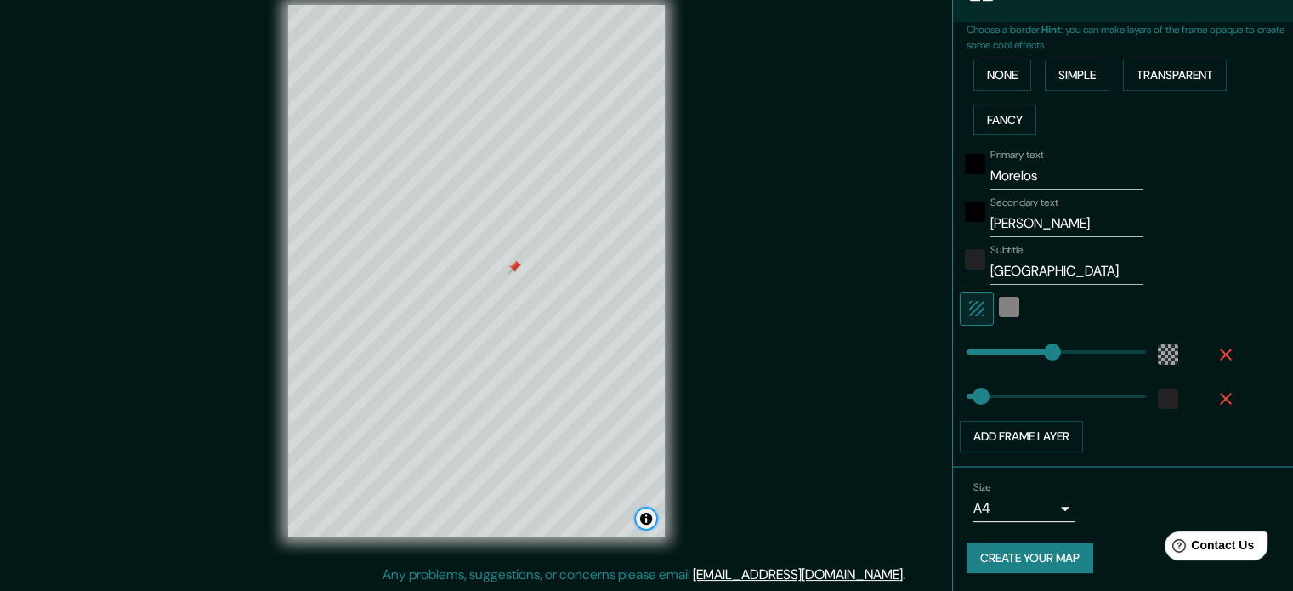
click at [644, 523] on button "Toggle attribution" at bounding box center [646, 518] width 20 height 20
click at [727, 525] on div "© Mapbox © OpenStreetMap Improve this map" at bounding box center [476, 271] width 1163 height 532
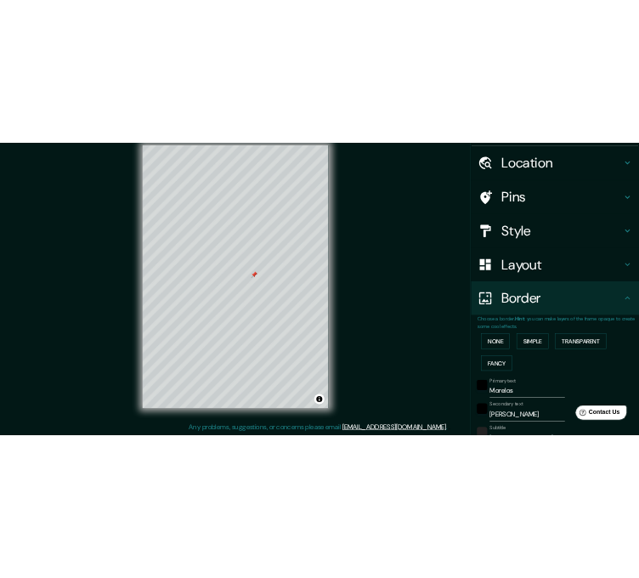
scroll to position [48, 0]
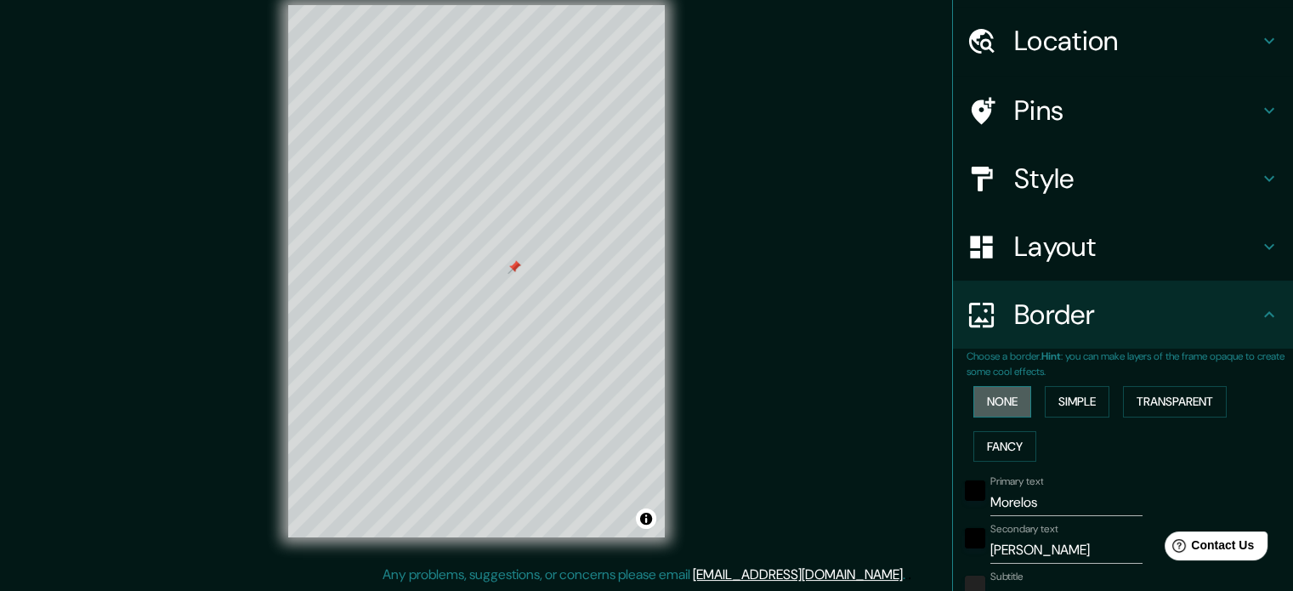
click at [977, 400] on button "None" at bounding box center [1002, 401] width 58 height 31
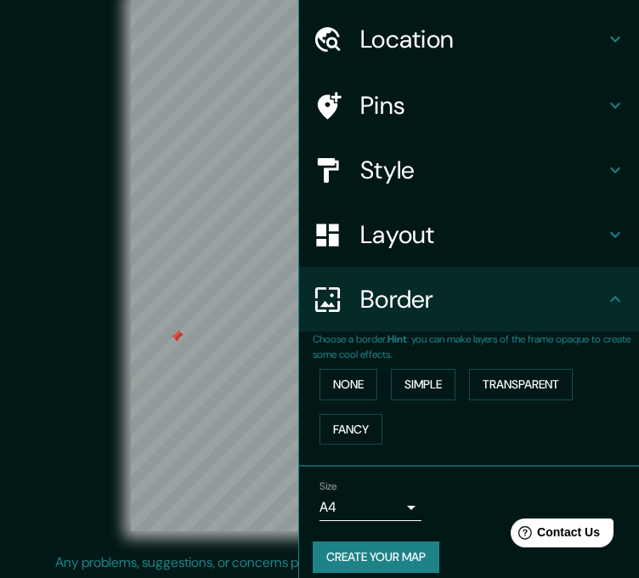
click at [101, 317] on div "© Mapbox © OpenStreetMap Improve this map" at bounding box center [319, 265] width 575 height 520
click at [176, 342] on div at bounding box center [183, 341] width 14 height 14
click at [174, 338] on div at bounding box center [177, 337] width 14 height 14
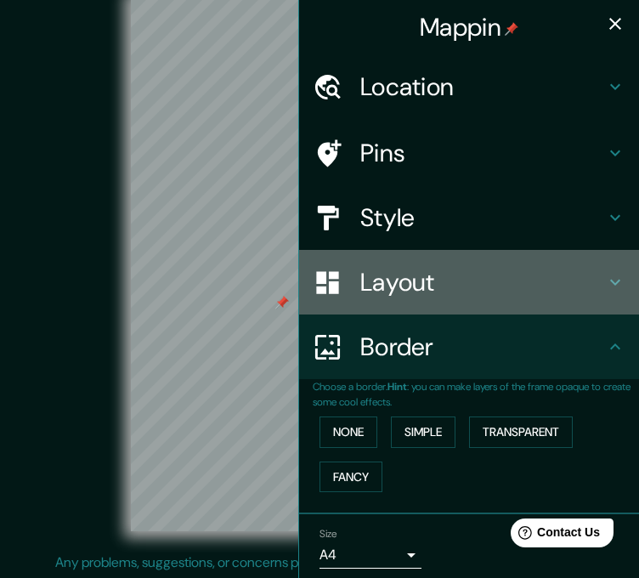
click at [360, 277] on h4 "Layout" at bounding box center [482, 282] width 245 height 31
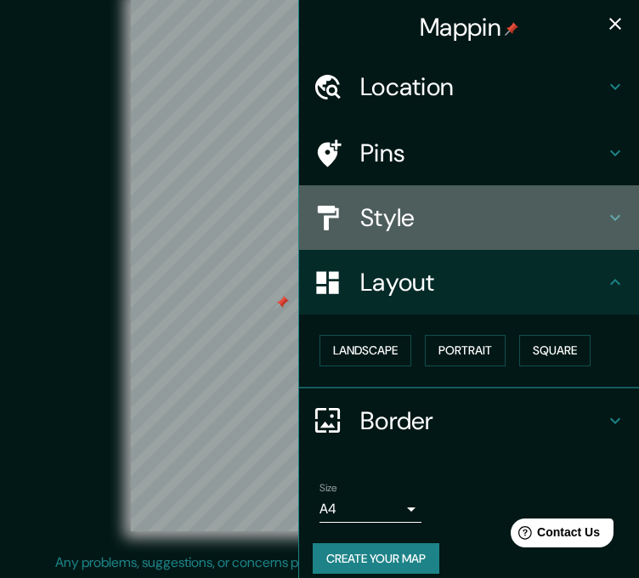
click at [360, 218] on h4 "Style" at bounding box center [482, 217] width 245 height 31
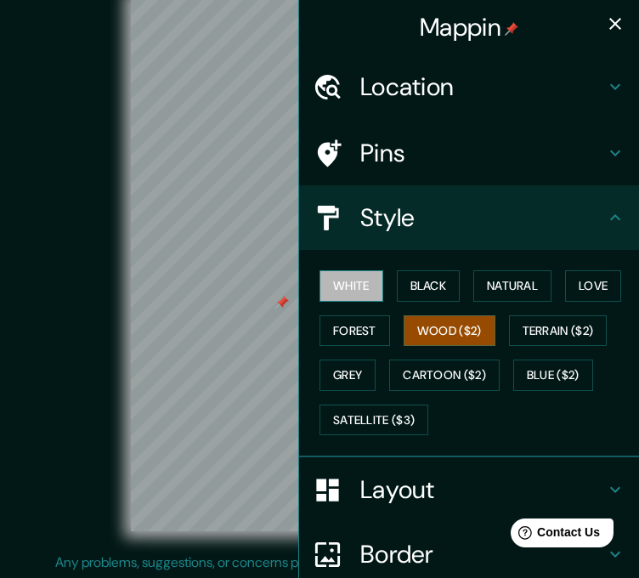
click at [343, 292] on button "White" at bounding box center [352, 285] width 64 height 31
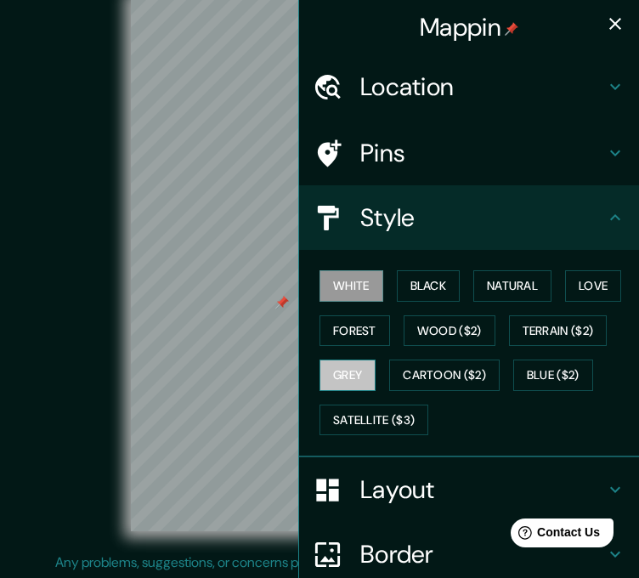
click at [339, 366] on button "Grey" at bounding box center [348, 374] width 56 height 31
click at [334, 285] on button "White" at bounding box center [352, 285] width 64 height 31
